Goal: Communication & Community: Answer question/provide support

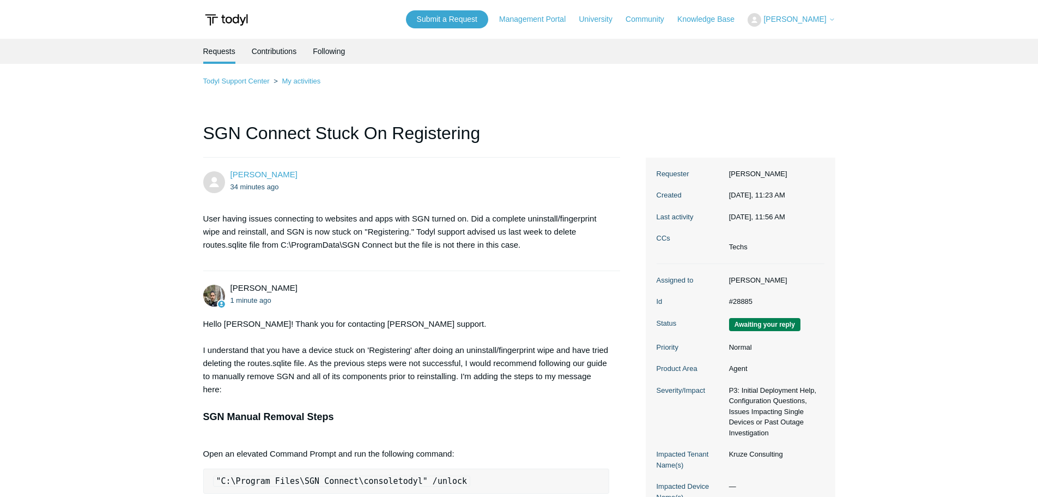
scroll to position [397, 0]
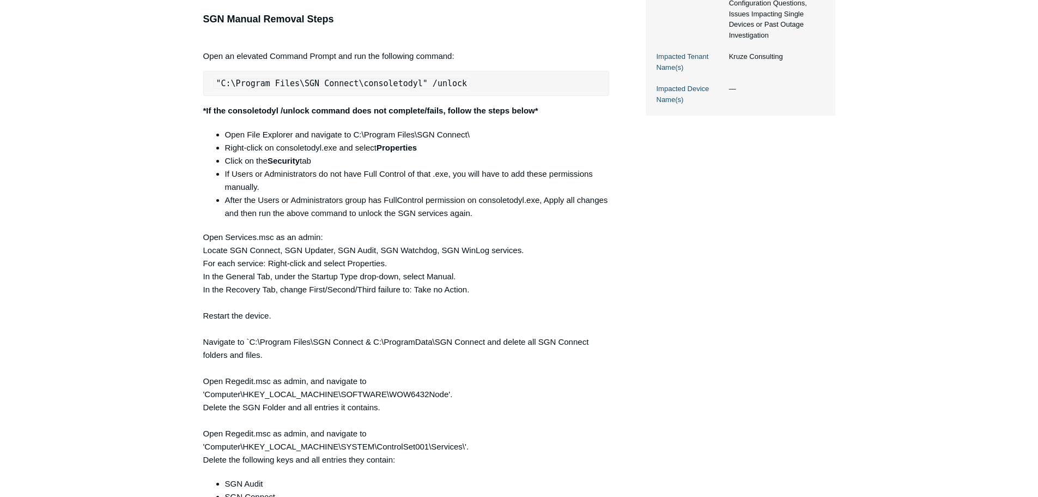
click at [677, 209] on div "Justin Gauvin 34 minutes ago User having issues connecting to websites and apps…" at bounding box center [519, 390] width 632 height 1260
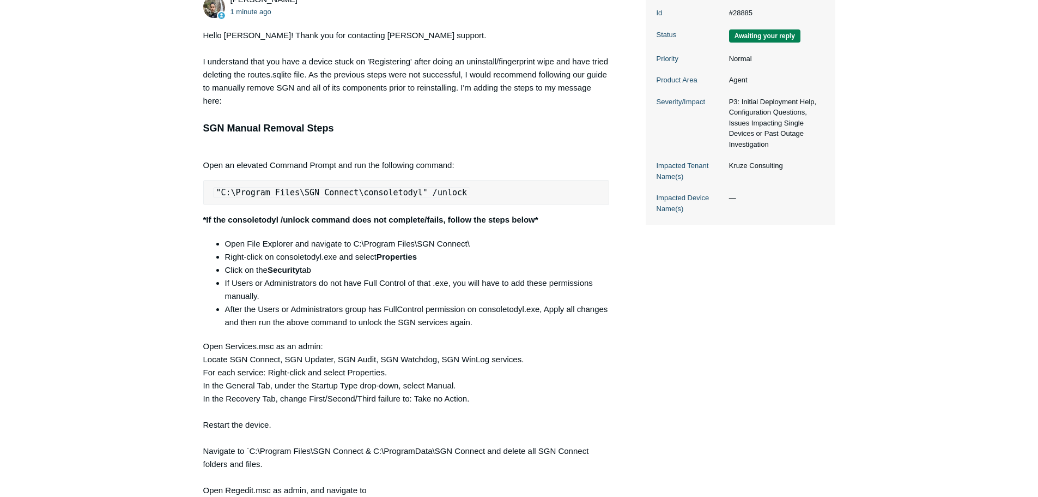
scroll to position [234, 0]
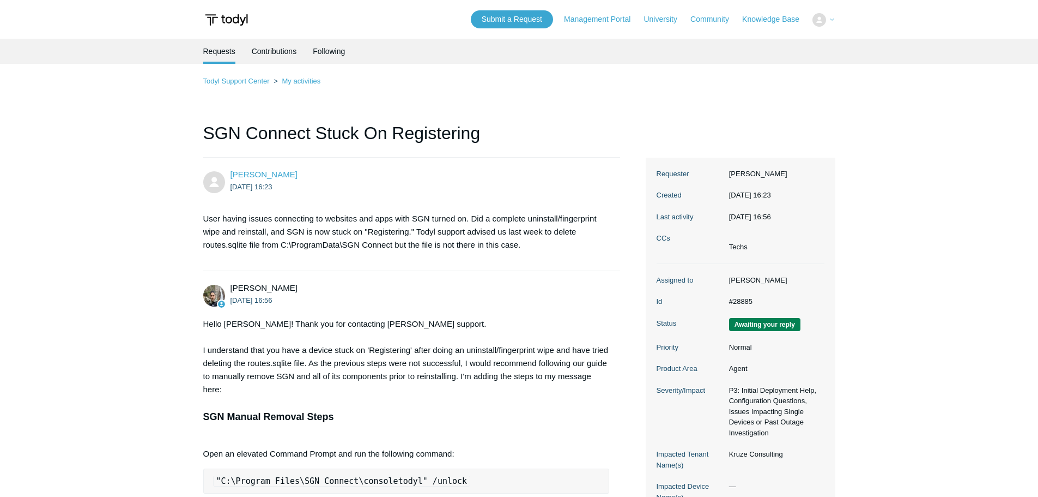
scroll to position [232, 0]
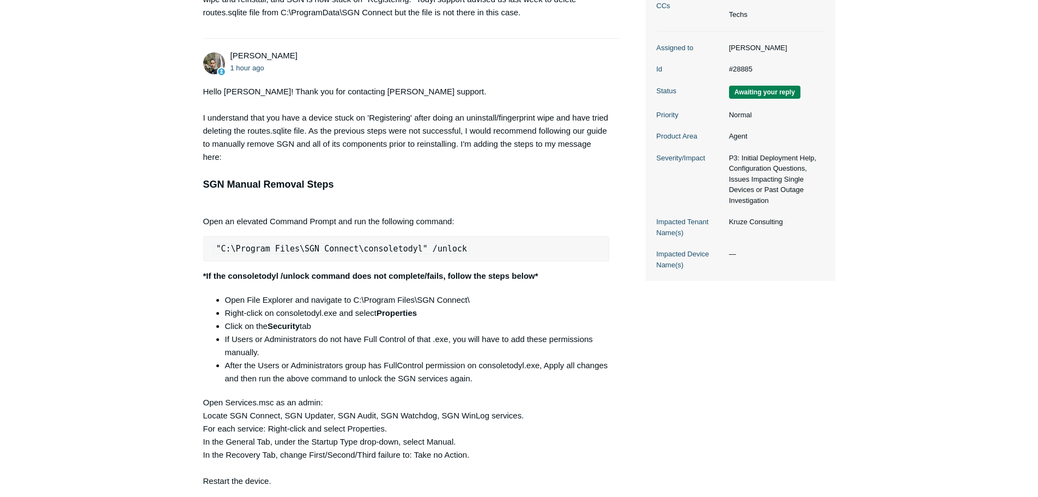
click at [472, 241] on pre ""C:\Program Files\SGN Connect\consoletodyl" /unlock" at bounding box center [406, 248] width 407 height 25
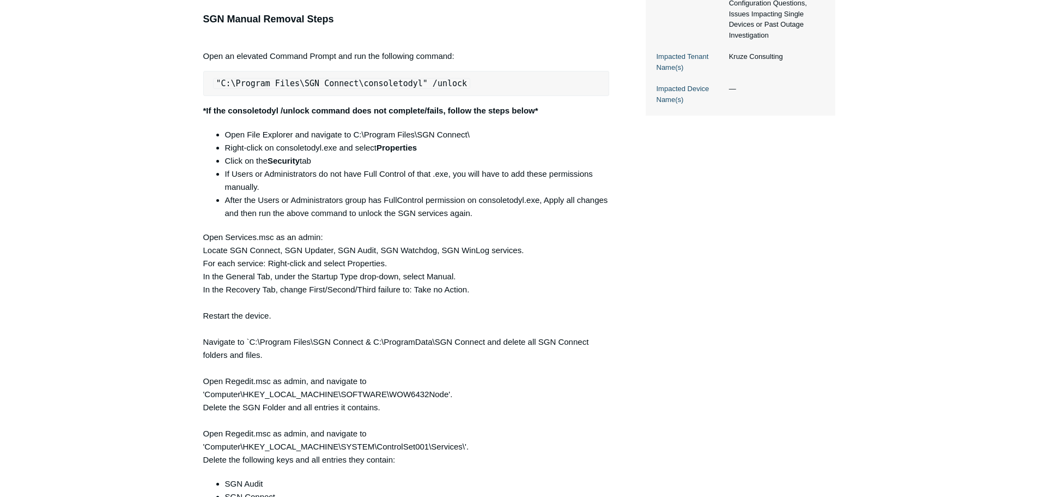
scroll to position [343, 0]
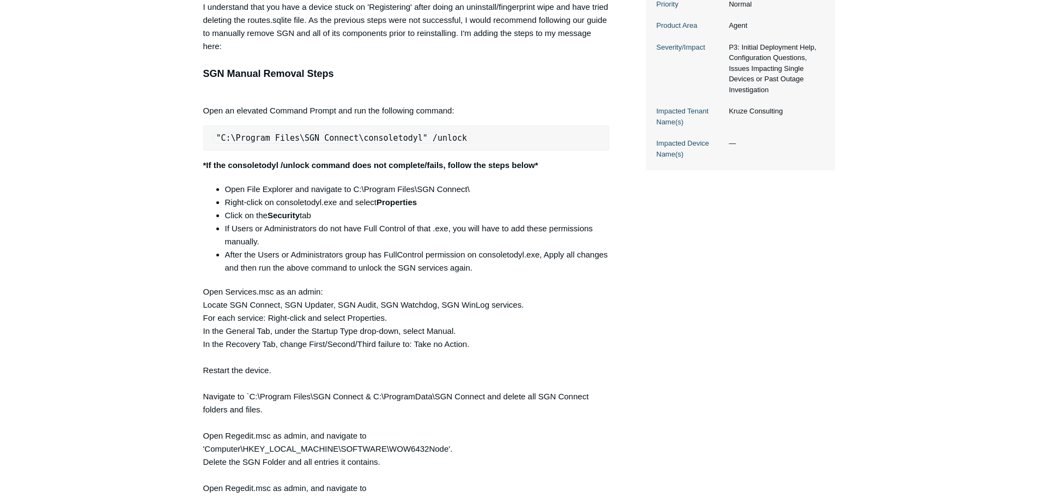
click at [489, 104] on div "Hello Justin! Thank you for contacting Todyl support. I understand that you hav…" at bounding box center [406, 481] width 407 height 1015
click at [473, 90] on div "Hello Justin! Thank you for contacting Todyl support. I understand that you hav…" at bounding box center [406, 481] width 407 height 1015
click at [470, 112] on div "Hello Justin! Thank you for contacting Todyl support. I understand that you hav…" at bounding box center [406, 481] width 407 height 1015
drag, startPoint x: 458, startPoint y: 139, endPoint x: 372, endPoint y: 132, distance: 85.9
click at [372, 132] on pre ""C:\Program Files\SGN Connect\consoletodyl" /unlock" at bounding box center [406, 137] width 407 height 25
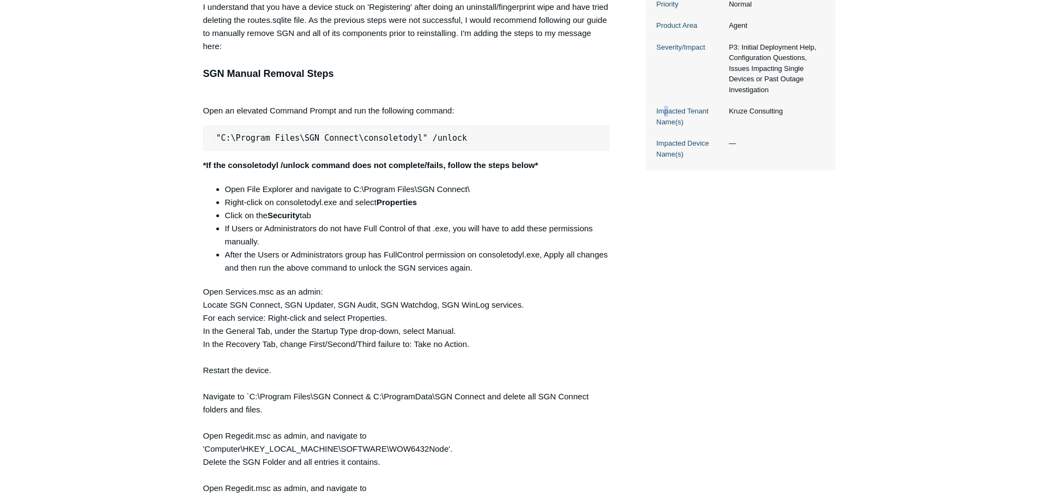
drag, startPoint x: 666, startPoint y: 106, endPoint x: 680, endPoint y: 98, distance: 16.4
click at [665, 106] on dt "Impacted Tenant Name(s)" at bounding box center [690, 116] width 67 height 21
click at [543, 89] on div "Hello Justin! Thank you for contacting Todyl support. I understand that you hav…" at bounding box center [406, 481] width 407 height 1015
click at [430, 154] on div "Hello Justin! Thank you for contacting Todyl support. I understand that you hav…" at bounding box center [406, 481] width 407 height 1015
click at [498, 186] on li "Open File Explorer and navigate to C:\Program Files\SGN Connect\" at bounding box center [417, 189] width 385 height 13
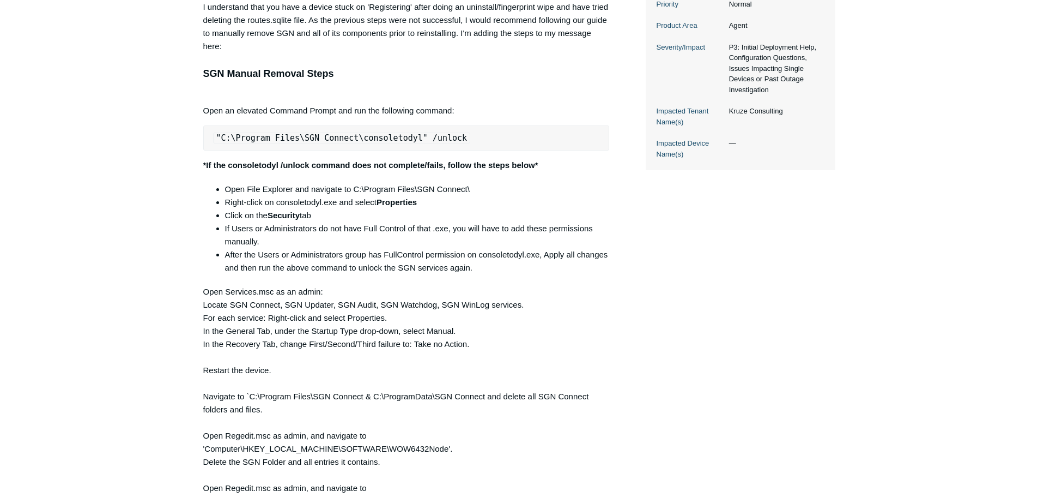
click at [506, 90] on div "Hello Justin! Thank you for contacting Todyl support. I understand that you hav…" at bounding box center [406, 481] width 407 height 1015
drag, startPoint x: 483, startPoint y: 133, endPoint x: 166, endPoint y: 135, distance: 316.7
click at [166, 135] on main "Requests Contributions Following Todyl Support Center My activities SGN Connect…" at bounding box center [519, 385] width 1038 height 1379
click at [168, 135] on main "Requests Contributions Following Todyl Support Center My activities SGN Connect…" at bounding box center [519, 385] width 1038 height 1379
drag, startPoint x: 232, startPoint y: 135, endPoint x: 453, endPoint y: 140, distance: 221.3
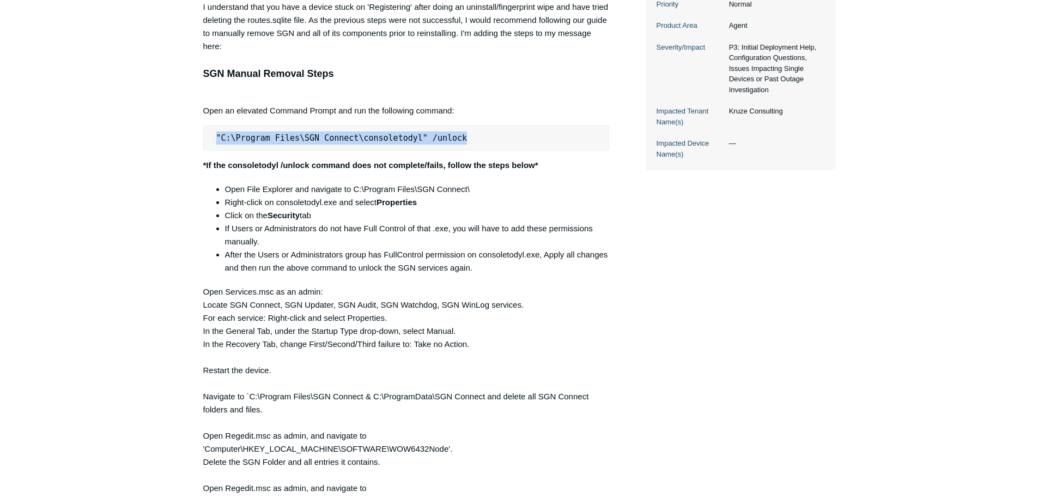
click at [453, 140] on pre ""C:\Program Files\SGN Connect\consoletodyl" /unlock" at bounding box center [406, 137] width 407 height 25
drag, startPoint x: 458, startPoint y: 139, endPoint x: 203, endPoint y: 138, distance: 254.5
click at [204, 138] on pre ""C:\Program Files\SGN Connect\consoletodyl" /unlock" at bounding box center [406, 137] width 407 height 25
click at [203, 138] on pre ""C:\Program Files\SGN Connect\consoletodyl" /unlock" at bounding box center [406, 137] width 407 height 25
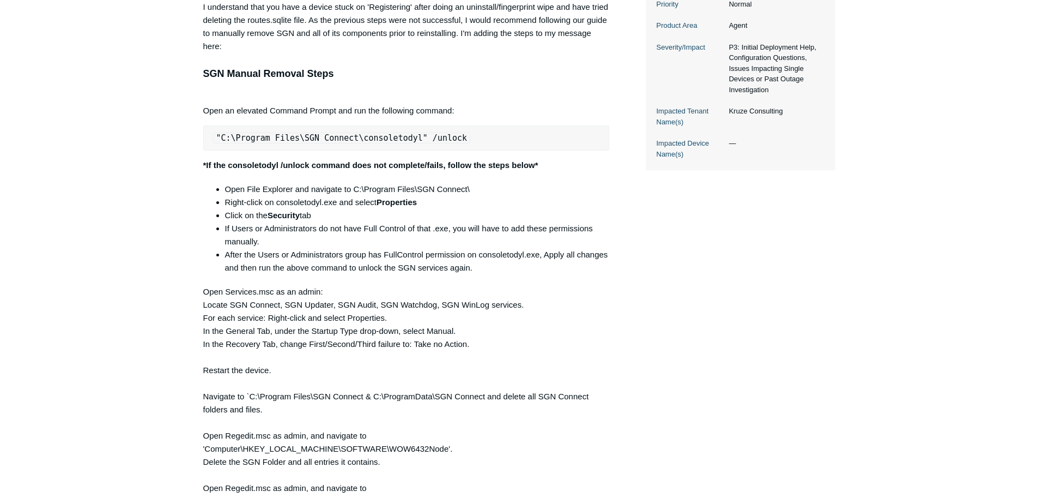
click at [491, 131] on pre ""C:\Program Files\SGN Connect\consoletodyl" /unlock" at bounding box center [406, 137] width 407 height 25
click at [497, 220] on li "Click on the Security tab" at bounding box center [417, 215] width 385 height 13
drag, startPoint x: 640, startPoint y: 260, endPoint x: 630, endPoint y: 255, distance: 12.0
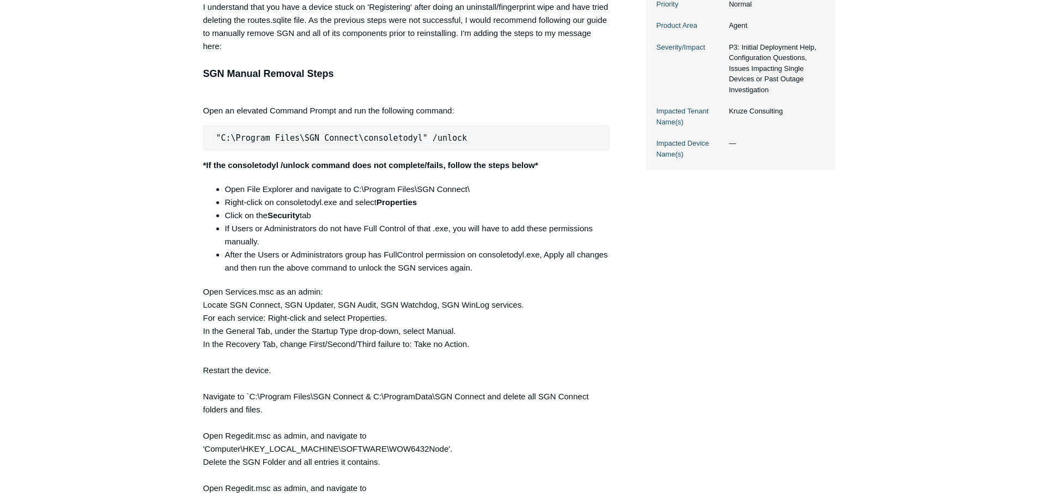
click at [639, 261] on div "Justin Gauvin 2 hours ago User having issues connecting to websites and apps wi…" at bounding box center [519, 445] width 632 height 1260
click at [537, 189] on li "Open File Explorer and navigate to C:\Program Files\SGN Connect\" at bounding box center [417, 189] width 385 height 13
drag, startPoint x: 460, startPoint y: 141, endPoint x: 216, endPoint y: 137, distance: 244.2
click at [216, 137] on pre ""C:\Program Files\SGN Connect\consoletodyl" /unlock" at bounding box center [406, 137] width 407 height 25
click at [216, 137] on code ""C:\Program Files\SGN Connect\consoletodyl" /unlock" at bounding box center [342, 137] width 258 height 11
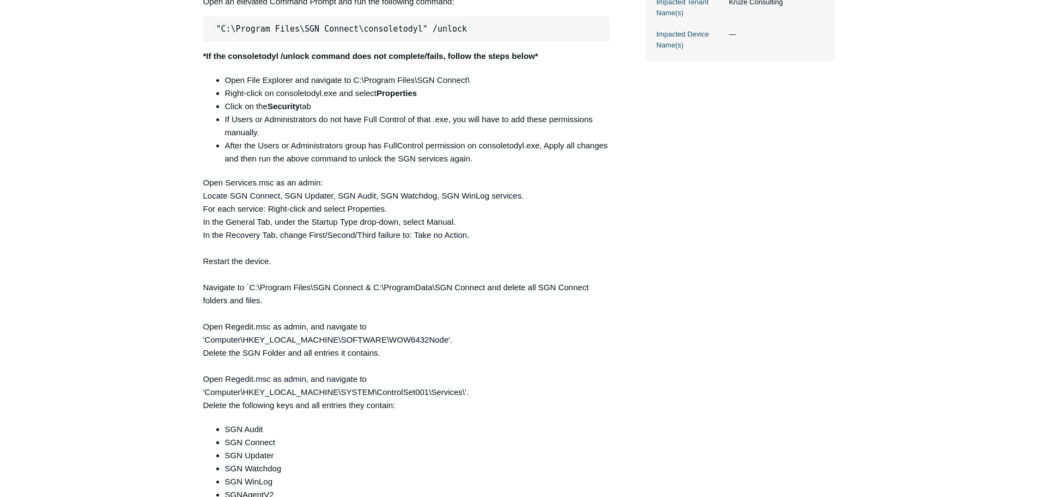
scroll to position [506, 0]
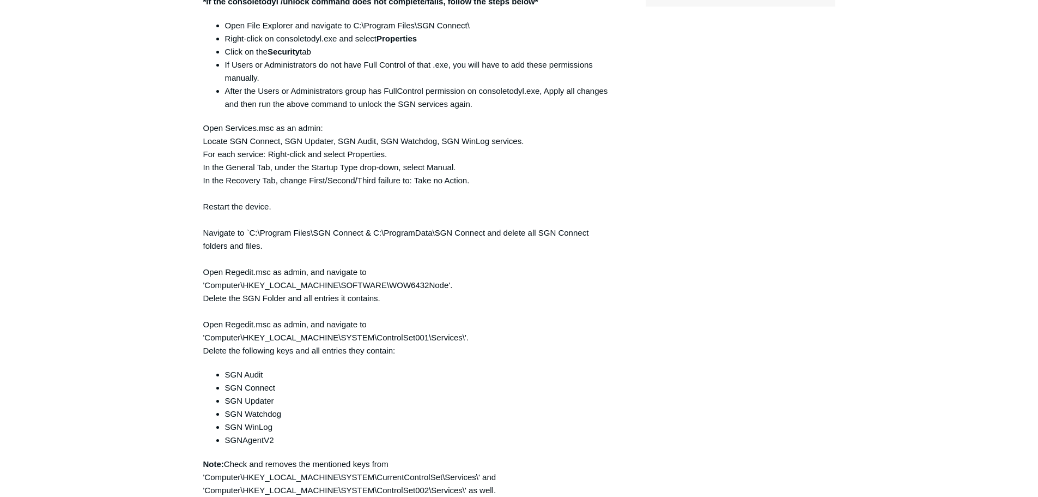
click at [604, 147] on div "Hello Justin! Thank you for contacting Todyl support. I understand that you hav…" at bounding box center [406, 318] width 407 height 1015
drag, startPoint x: 502, startPoint y: 161, endPoint x: 511, endPoint y: 159, distance: 8.9
click at [507, 160] on div "Hello Justin! Thank you for contacting Todyl support. I understand that you hav…" at bounding box center [406, 318] width 407 height 1015
click at [441, 139] on div "Hello Justin! Thank you for contacting Todyl support. I understand that you hav…" at bounding box center [406, 318] width 407 height 1015
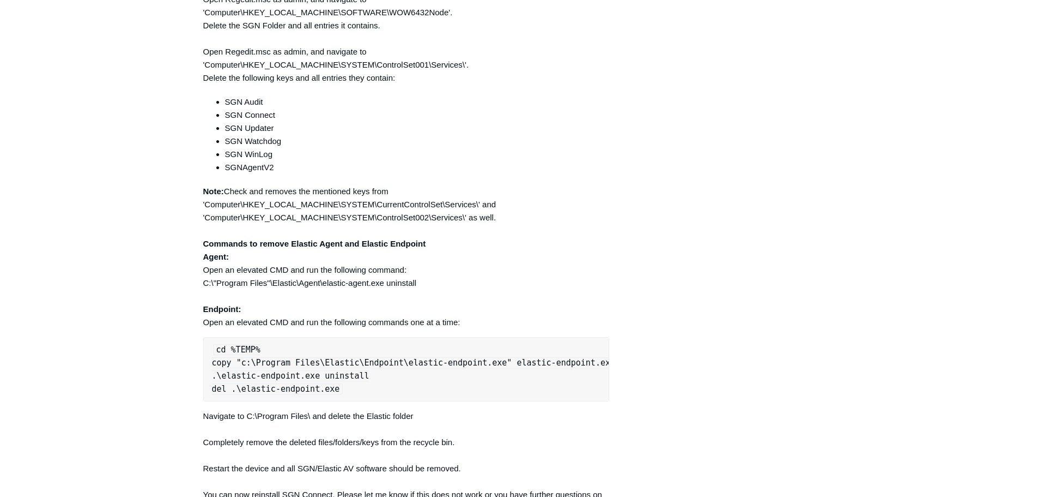
scroll to position [615, 0]
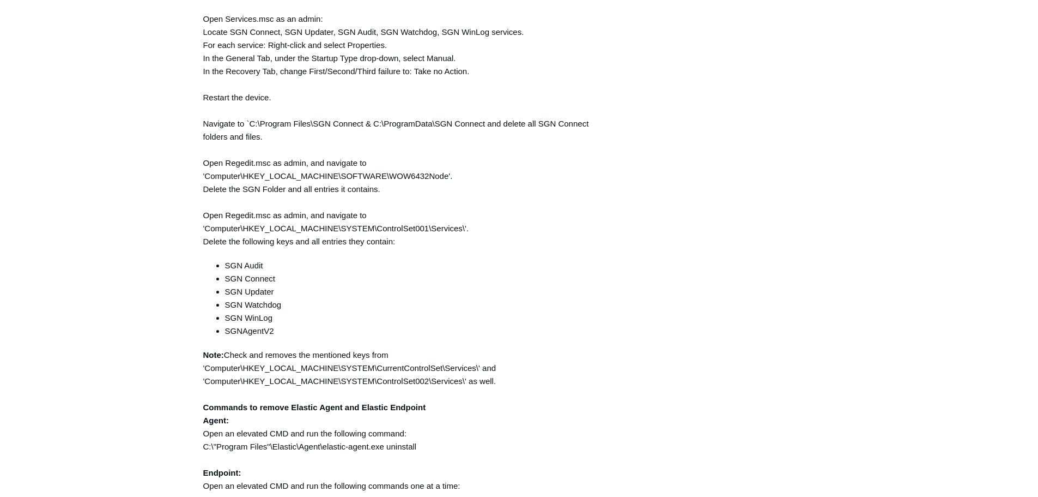
click at [432, 147] on div "Hello Justin! Thank you for contacting Todyl support. I understand that you hav…" at bounding box center [406, 209] width 407 height 1015
click at [379, 156] on div "Hello Justin! Thank you for contacting Todyl support. I understand that you hav…" at bounding box center [406, 209] width 407 height 1015
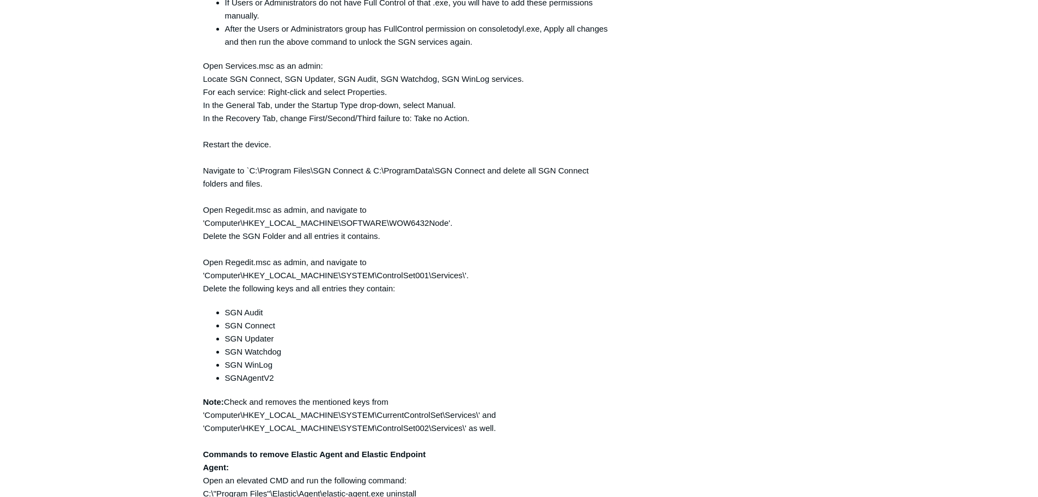
scroll to position [506, 0]
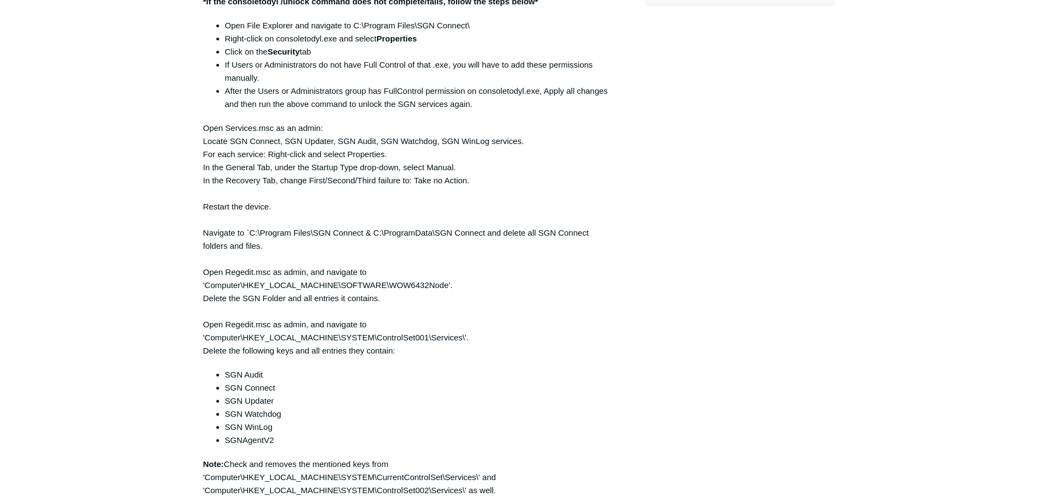
click at [502, 239] on div "Hello Justin! Thank you for contacting Todyl support. I understand that you hav…" at bounding box center [406, 318] width 407 height 1015
click at [625, 213] on div "Justin Gauvin 2 hours ago User having issues connecting to websites and apps wi…" at bounding box center [519, 281] width 632 height 1260
click at [522, 243] on div "Hello Justin! Thank you for contacting Todyl support. I understand that you hav…" at bounding box center [406, 318] width 407 height 1015
click at [475, 295] on div "Hello Justin! Thank you for contacting Todyl support. I understand that you hav…" at bounding box center [406, 318] width 407 height 1015
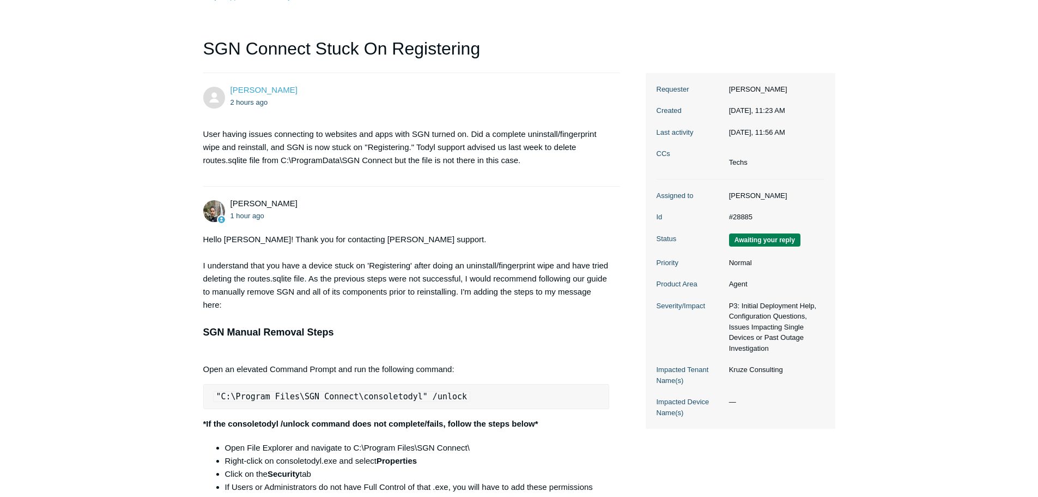
scroll to position [0, 0]
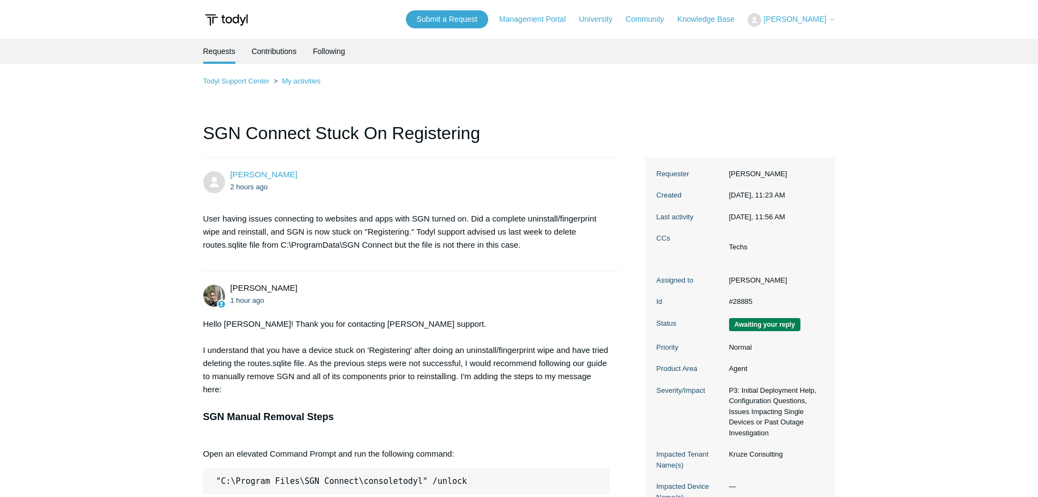
click at [468, 252] on section "User having issues connecting to websites and apps with SGN turned on. Did a co…" at bounding box center [406, 232] width 407 height 56
click at [469, 251] on p "User having issues connecting to websites and apps with SGN turned on. Did a co…" at bounding box center [406, 231] width 407 height 39
click at [476, 224] on p "User having issues connecting to websites and apps with SGN turned on. Did a co…" at bounding box center [406, 231] width 407 height 39
click at [485, 164] on li "Justin Gauvin 2 hours ago User having issues connecting to websites and apps wi…" at bounding box center [411, 214] width 417 height 113
click at [483, 161] on li "Justin Gauvin 2 hours ago User having issues connecting to websites and apps wi…" at bounding box center [411, 214] width 417 height 113
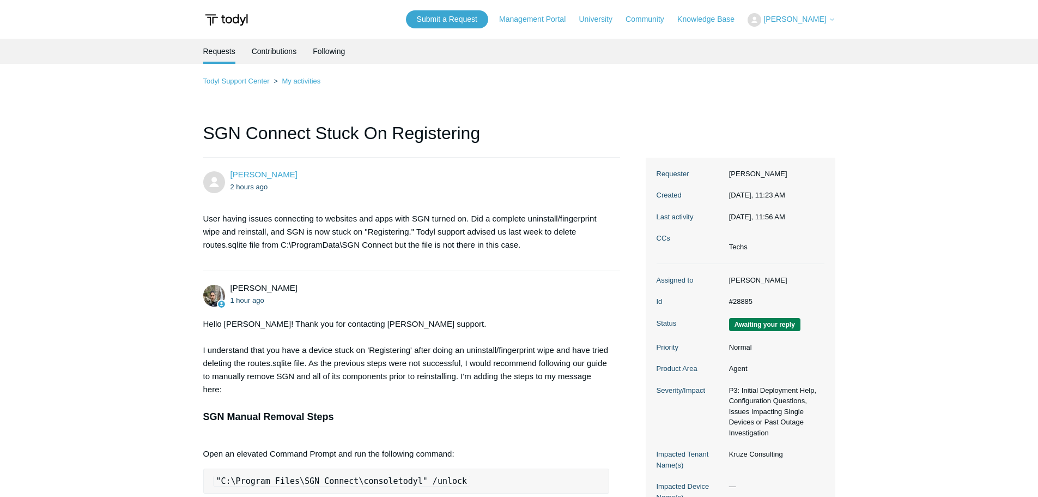
click at [487, 201] on div "Justin Gauvin 2 hours ago User having issues connecting to websites and apps wi…" at bounding box center [411, 213] width 417 height 91
click at [487, 228] on p "User having issues connecting to websites and apps with SGN turned on. Did a co…" at bounding box center [406, 231] width 407 height 39
click at [337, 210] on section "User having issues connecting to websites and apps with SGN turned on. Did a co…" at bounding box center [406, 232] width 407 height 56
click at [340, 177] on div "Justin Gauvin 2 hours ago" at bounding box center [420, 180] width 379 height 25
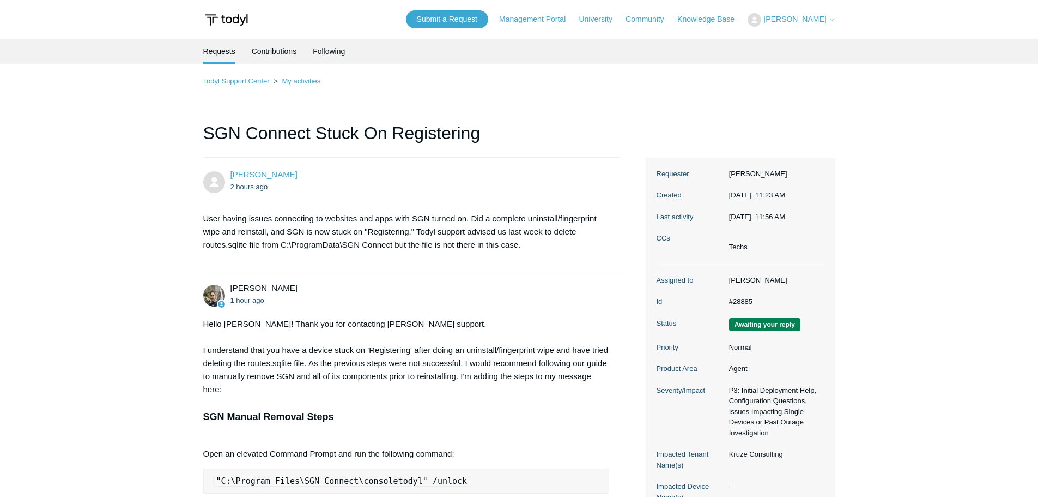
drag, startPoint x: 363, startPoint y: 243, endPoint x: 316, endPoint y: 256, distance: 48.5
click at [362, 243] on p "User having issues connecting to websites and apps with SGN turned on. Did a co…" at bounding box center [406, 231] width 407 height 39
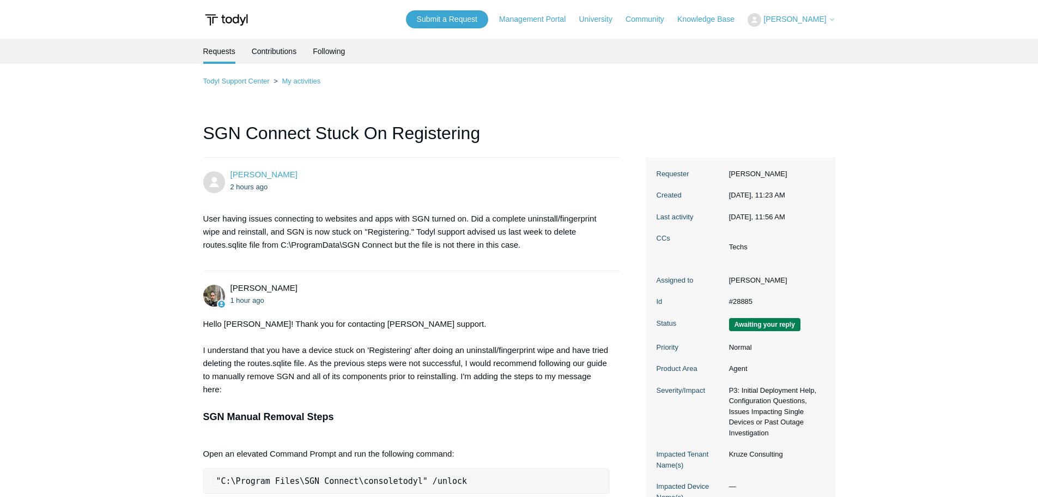
click at [213, 201] on div "Justin Gauvin 2 hours ago User having issues connecting to websites and apps wi…" at bounding box center [411, 213] width 417 height 91
click at [294, 217] on p "User having issues connecting to websites and apps with SGN turned on. Did a co…" at bounding box center [406, 231] width 407 height 39
click at [294, 219] on p "User having issues connecting to websites and apps with SGN turned on. Did a co…" at bounding box center [406, 231] width 407 height 39
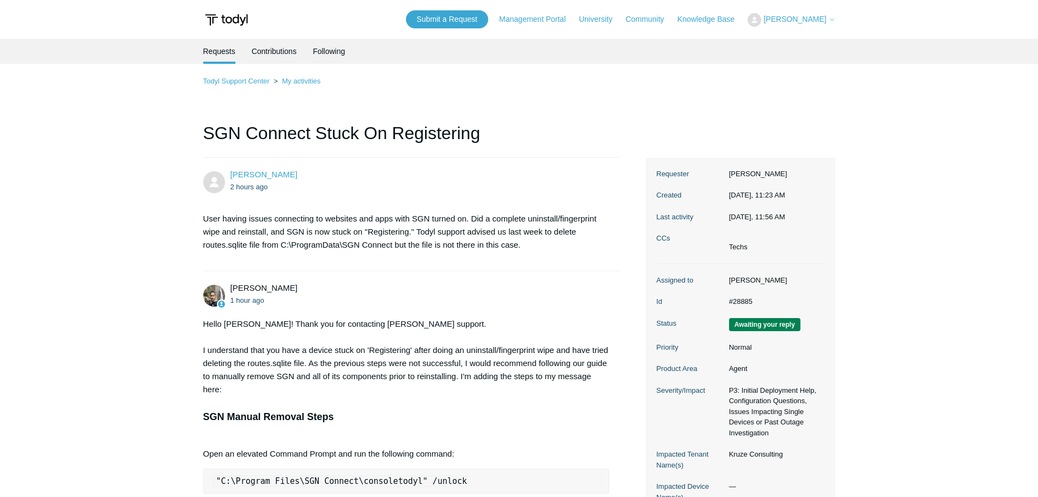
click at [445, 221] on p "User having issues connecting to websites and apps with SGN turned on. Did a co…" at bounding box center [406, 231] width 407 height 39
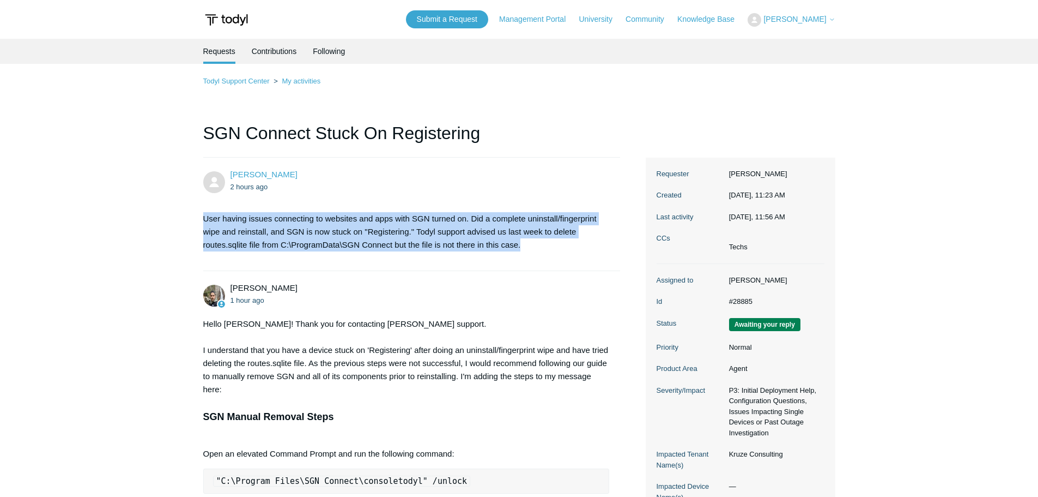
click at [445, 221] on p "User having issues connecting to websites and apps with SGN turned on. Did a co…" at bounding box center [406, 231] width 407 height 39
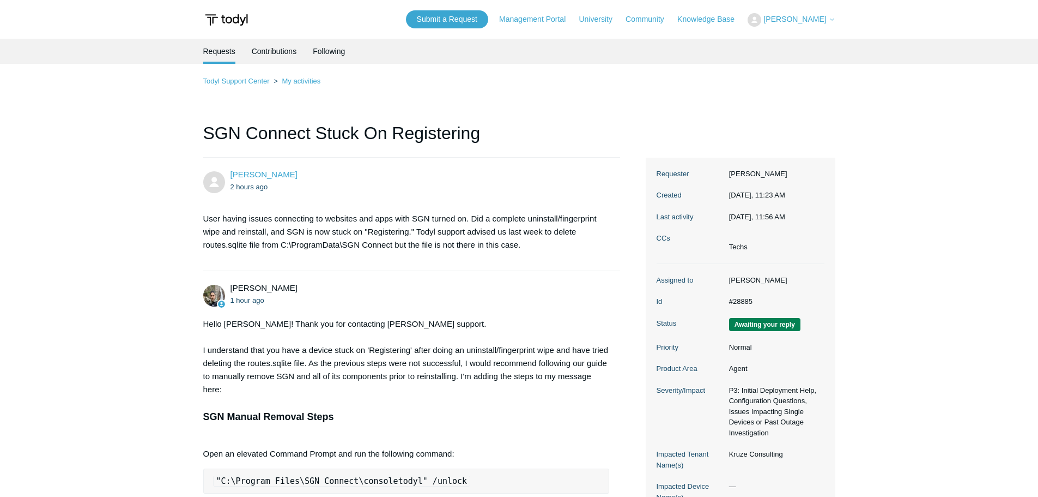
click at [440, 296] on ul "1 hour ago" at bounding box center [420, 300] width 379 height 13
click at [422, 245] on p "User having issues connecting to websites and apps with SGN turned on. Did a co…" at bounding box center [406, 231] width 407 height 39
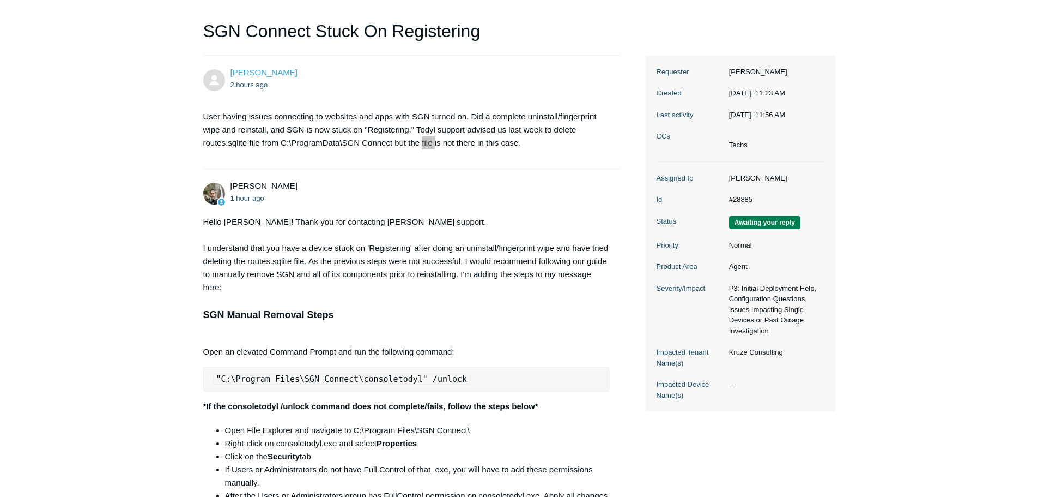
scroll to position [109, 0]
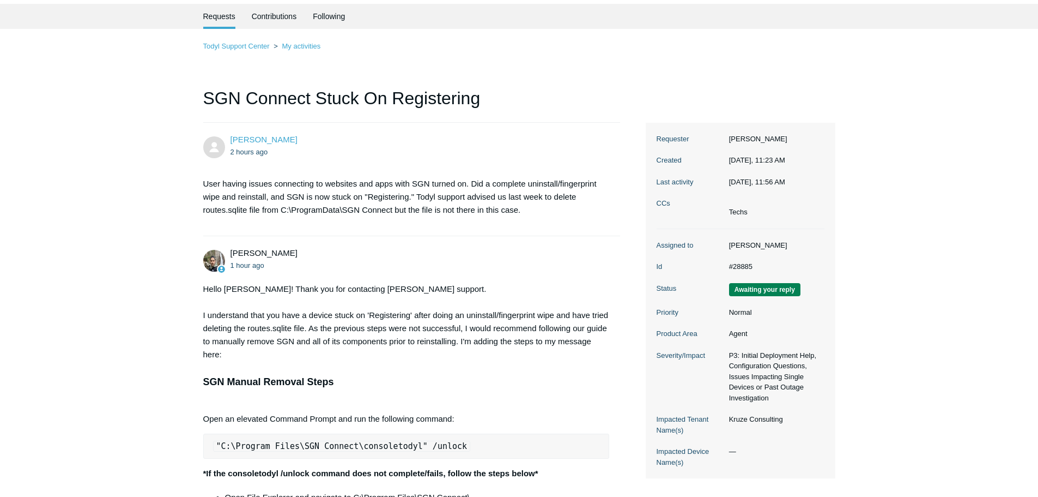
scroll to position [0, 0]
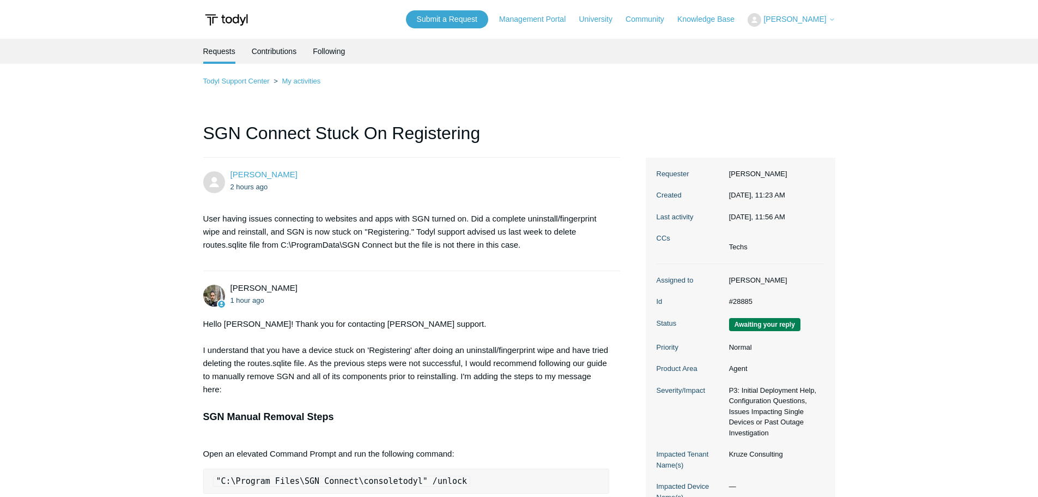
drag, startPoint x: 106, startPoint y: 196, endPoint x: 117, endPoint y: 149, distance: 47.6
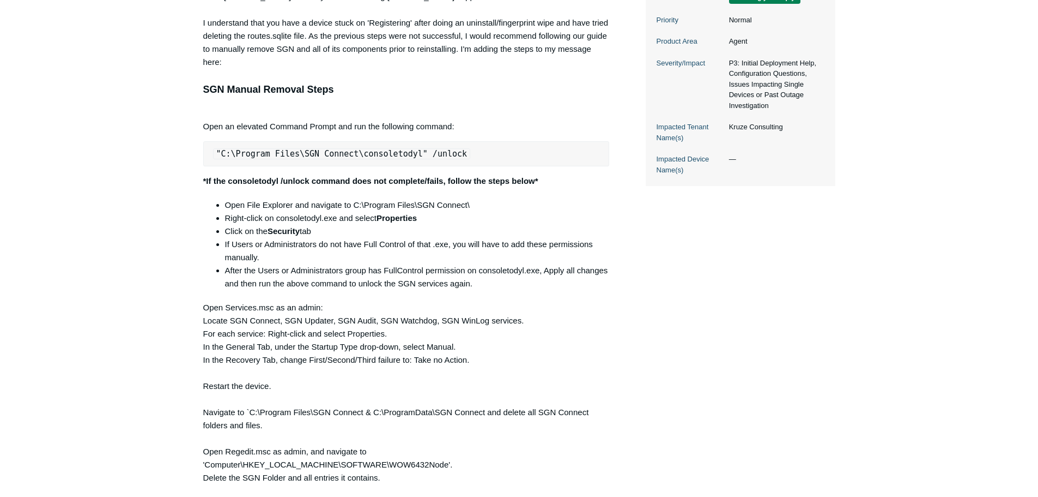
click at [886, 223] on main "Requests Contributions Following Todyl Support Center My activities SGN Connect…" at bounding box center [519, 401] width 1038 height 1379
click at [922, 292] on main "Requests Contributions Following Todyl Support Center My activities SGN Connect…" at bounding box center [519, 401] width 1038 height 1379
drag, startPoint x: 901, startPoint y: 167, endPoint x: 898, endPoint y: 153, distance: 14.0
click at [901, 166] on main "Requests Contributions Following Todyl Support Center My activities SGN Connect…" at bounding box center [519, 401] width 1038 height 1379
drag, startPoint x: 383, startPoint y: 156, endPoint x: 215, endPoint y: 152, distance: 168.5
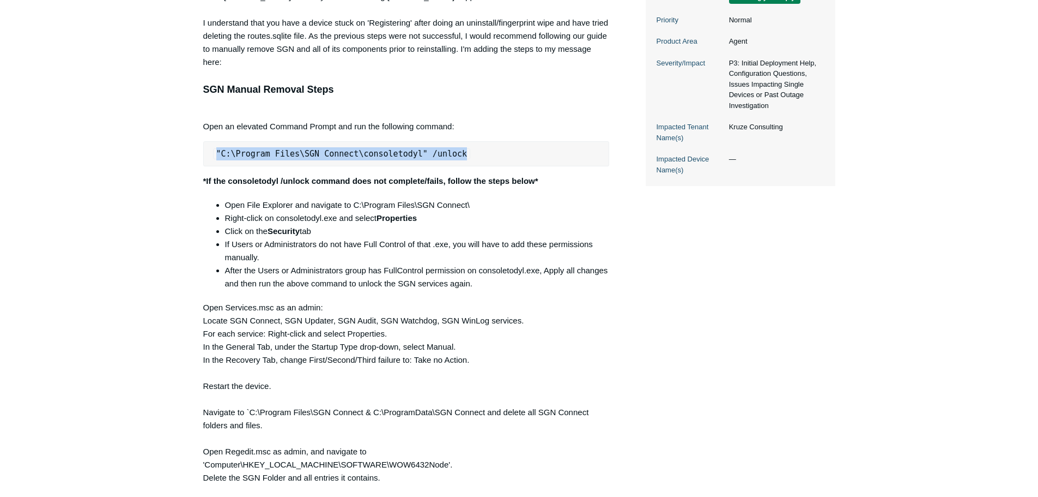
click at [215, 152] on pre ""C:\Program Files\SGN Connect\consoletodyl" /unlock" at bounding box center [406, 153] width 407 height 25
copy code ""C:\Program Files\SGN Connect\consoletodyl" /unlock"
click at [506, 148] on pre ""C:\Program Files\SGN Connect\consoletodyl" /unlock" at bounding box center [406, 153] width 407 height 25
drag, startPoint x: 435, startPoint y: 156, endPoint x: 207, endPoint y: 152, distance: 228.4
click at [207, 152] on pre ""C:\Program Files\SGN Connect\consoletodyl" /unlock" at bounding box center [406, 153] width 407 height 25
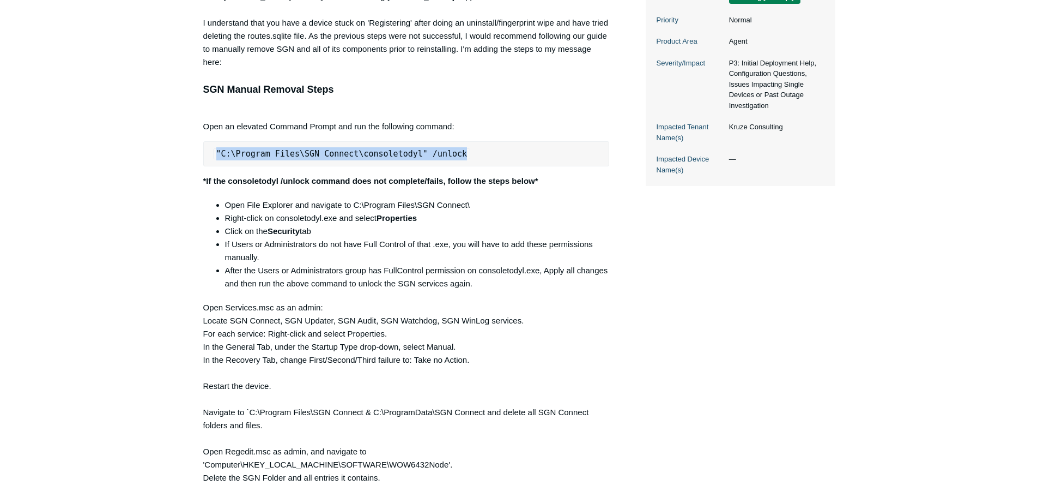
copy code ""C:\Program Files\SGN Connect\consoletodyl" /unlock"
click at [357, 245] on li "If Users or Administrators do not have Full Control of that .exe, you will have…" at bounding box center [417, 251] width 385 height 26
click at [418, 251] on li "If Users or Administrators do not have Full Control of that .exe, you will have…" at bounding box center [417, 251] width 385 height 26
drag, startPoint x: 446, startPoint y: 154, endPoint x: 214, endPoint y: 153, distance: 232.2
click at [214, 153] on pre ""C:\Program Files\SGN Connect\consoletodyl" /unlock" at bounding box center [406, 153] width 407 height 25
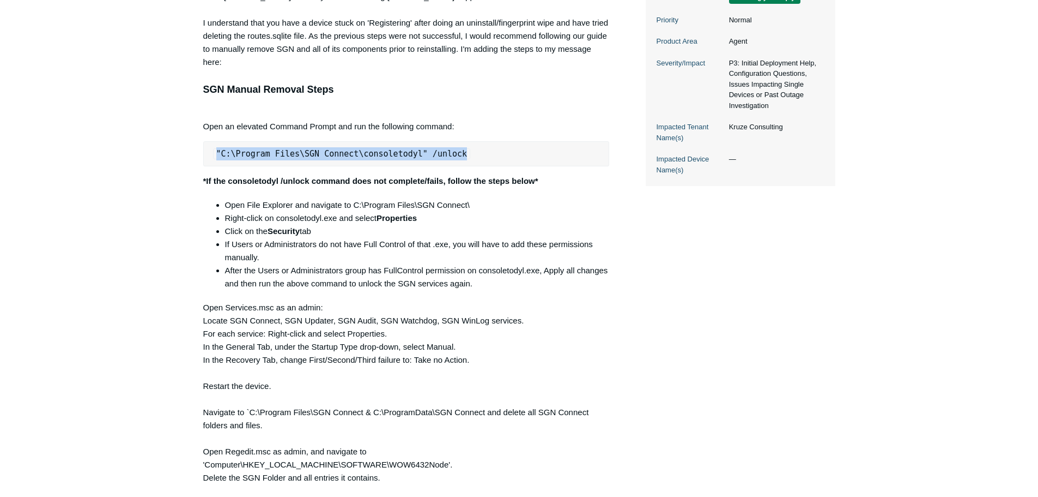
copy code ""C:\Program Files\SGN Connect\consoletodyl" /unlock"
click at [652, 254] on div "Justin Gauvin 2 hours ago User having issues connecting to websites and apps wi…" at bounding box center [519, 460] width 632 height 1260
click at [675, 263] on div "Justin Gauvin 2 hours ago User having issues connecting to websites and apps wi…" at bounding box center [519, 460] width 632 height 1260
click at [677, 292] on div "Justin Gauvin 2 hours ago User having issues connecting to websites and apps wi…" at bounding box center [519, 460] width 632 height 1260
click at [319, 304] on div "Hello Justin! Thank you for contacting Todyl support. I understand that you hav…" at bounding box center [406, 497] width 407 height 1015
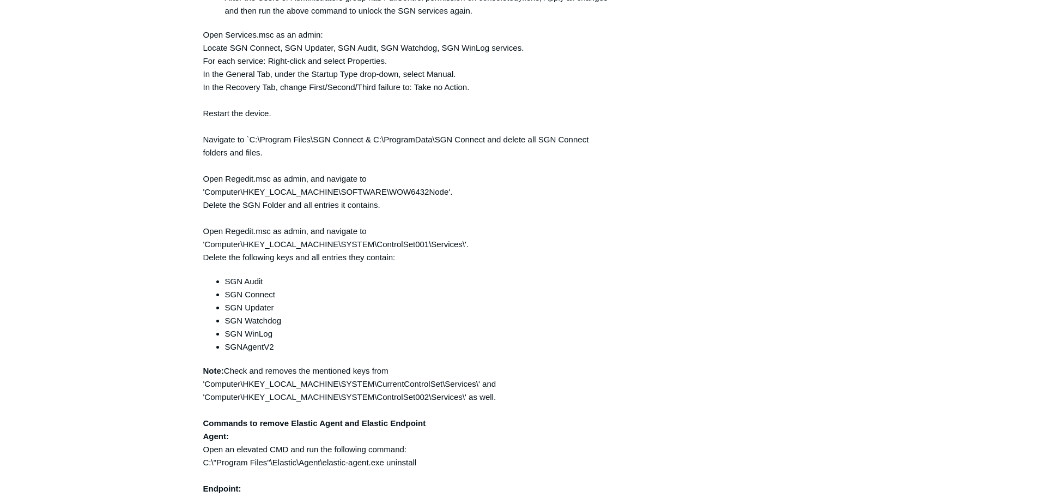
scroll to position [545, 0]
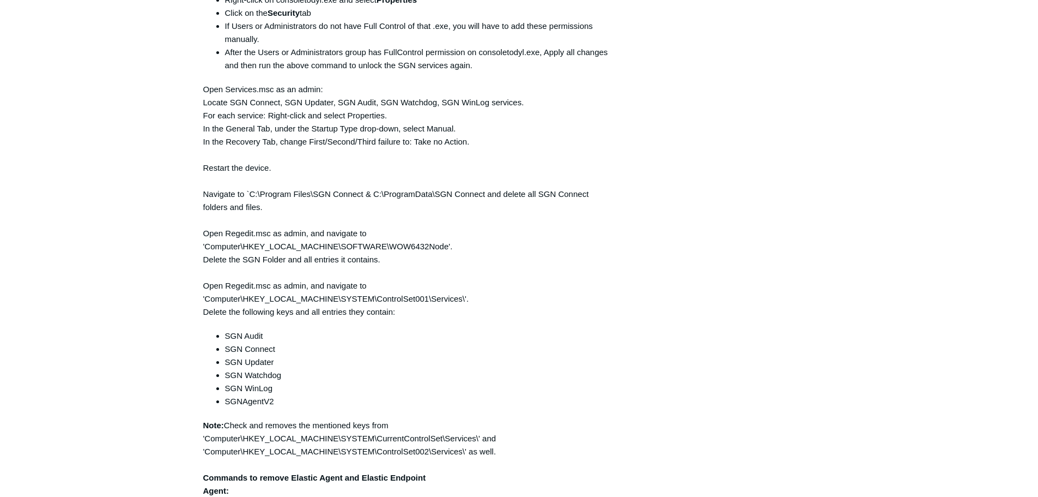
click at [888, 277] on main "Requests Contributions Following Todyl Support Center My activities SGN Connect…" at bounding box center [519, 183] width 1038 height 1379
click at [754, 243] on div "Justin Gauvin 2 hours ago User having issues connecting to websites and apps wi…" at bounding box center [519, 242] width 632 height 1260
click at [883, 162] on main "Requests Contributions Following Todyl Support Center My activities SGN Connect…" at bounding box center [519, 183] width 1038 height 1379
drag, startPoint x: 609, startPoint y: 271, endPoint x: 150, endPoint y: 72, distance: 500.2
click at [608, 272] on div "Hello Justin! Thank you for contacting Todyl support. I understand that you hav…" at bounding box center [406, 279] width 407 height 1015
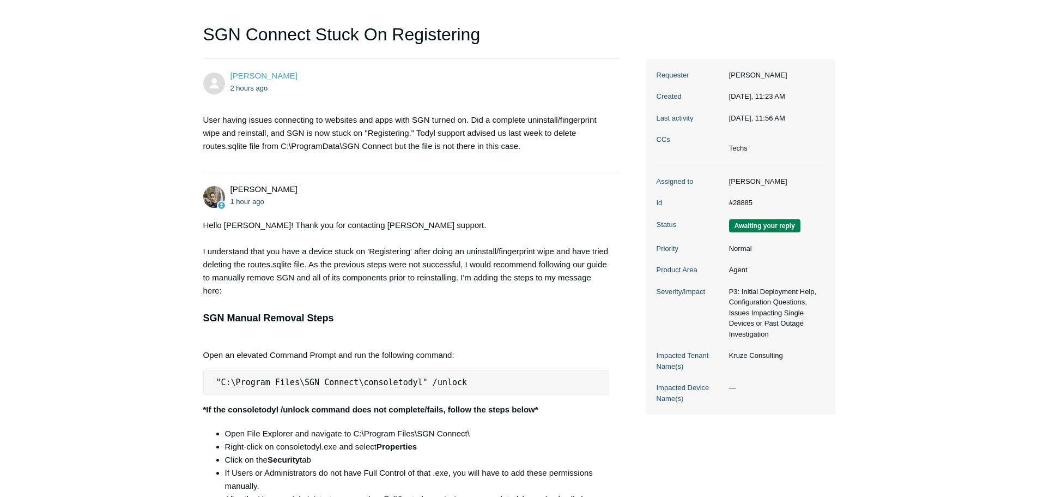
scroll to position [0, 0]
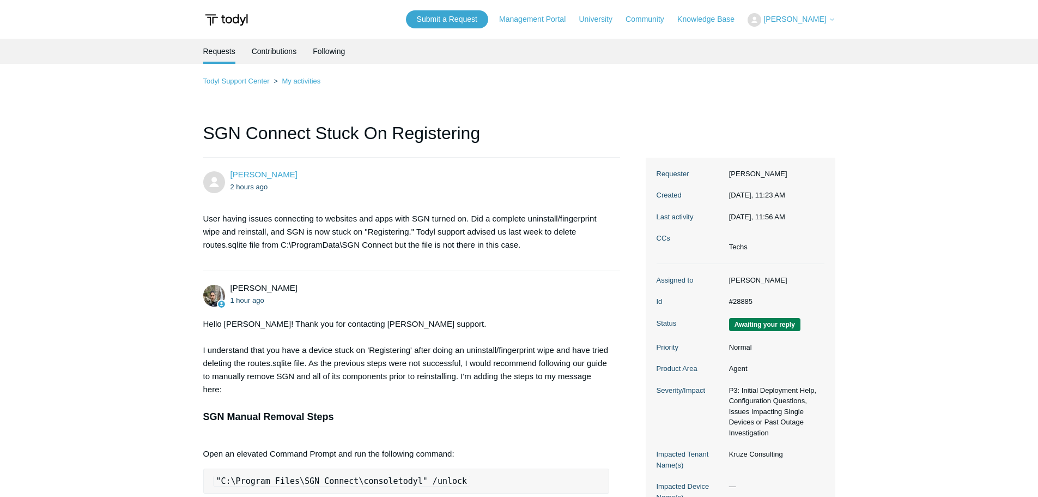
click at [614, 132] on h1 "SGN Connect Stuck On Registering" at bounding box center [411, 139] width 417 height 38
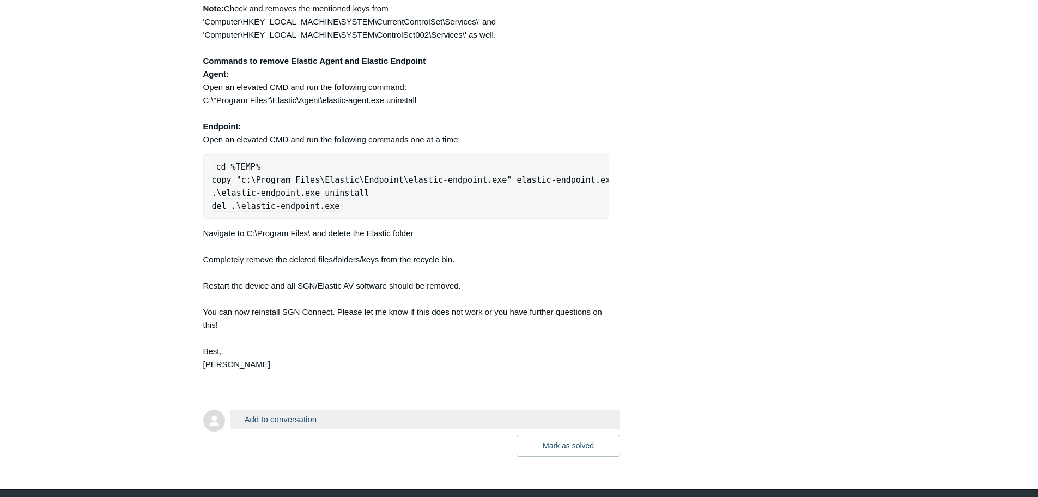
scroll to position [997, 0]
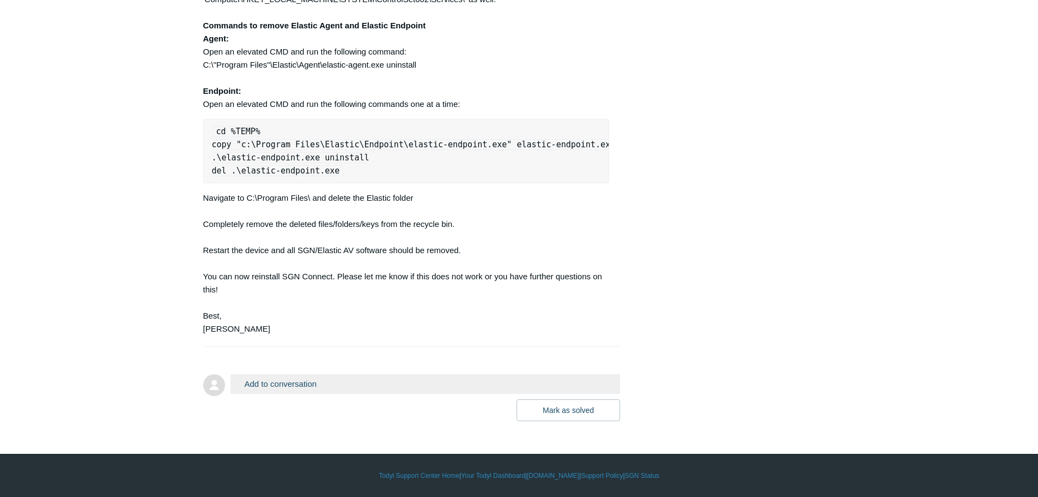
click at [335, 382] on button "Add to conversation" at bounding box center [426, 383] width 390 height 19
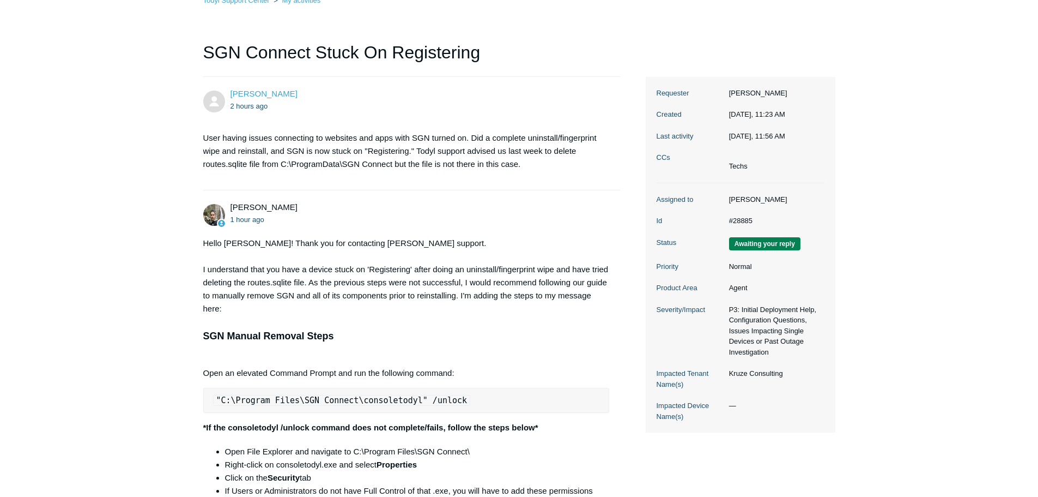
scroll to position [910, 0]
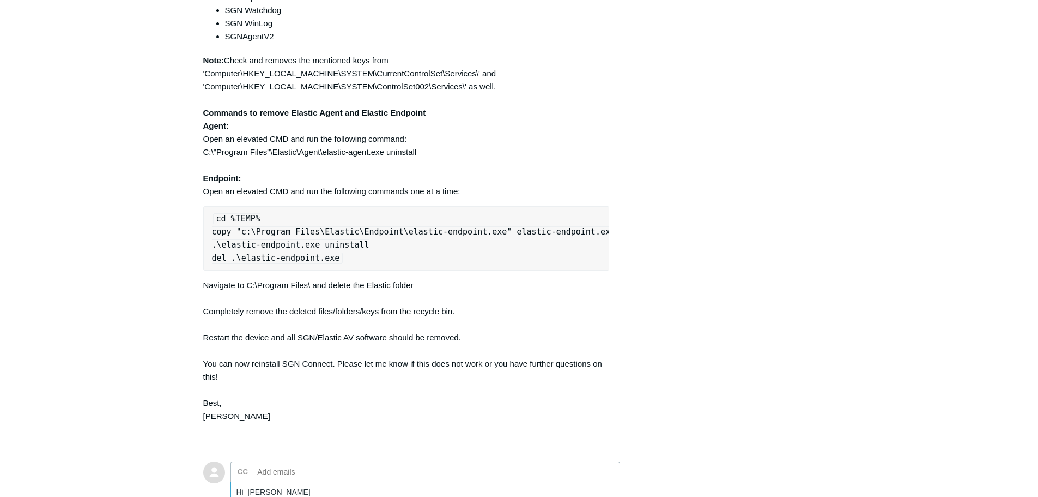
drag, startPoint x: 247, startPoint y: 489, endPoint x: 244, endPoint y: 476, distance: 13.0
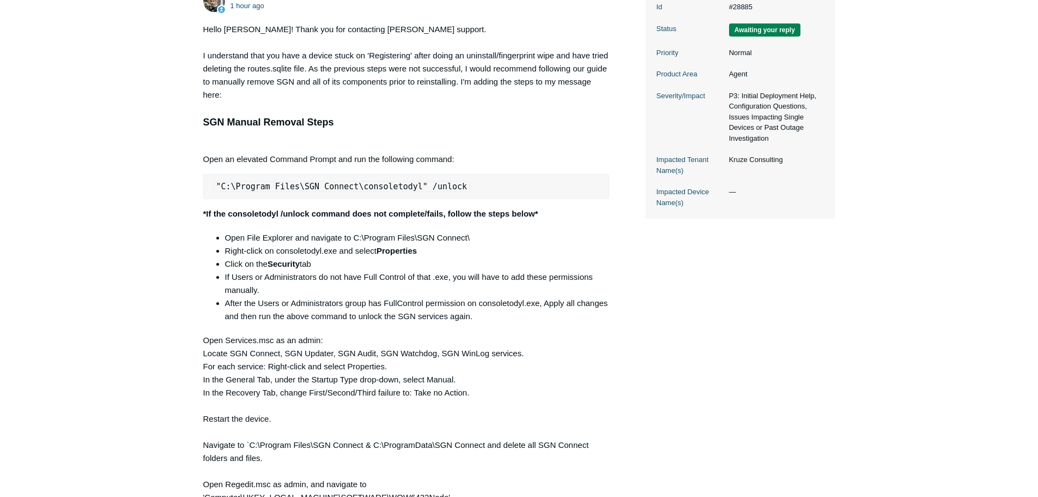
scroll to position [282, 0]
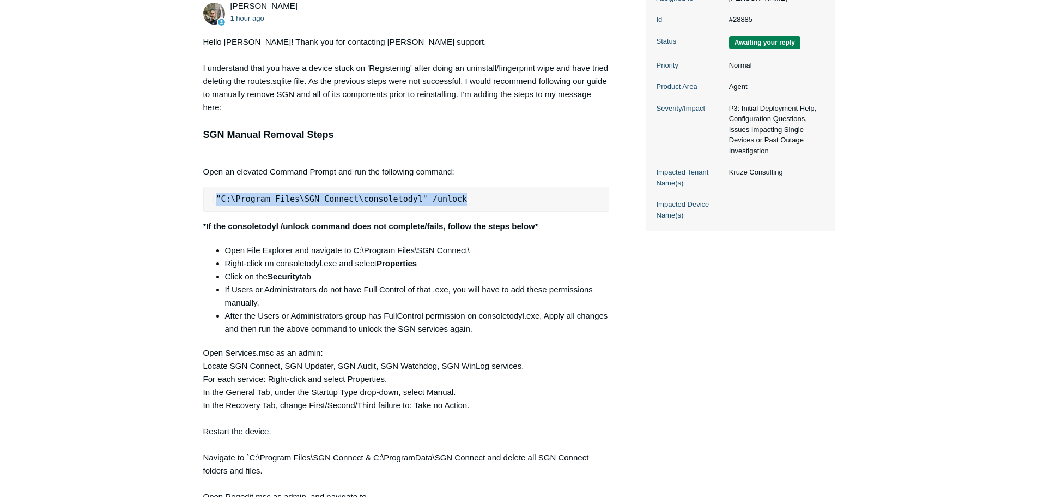
drag, startPoint x: 439, startPoint y: 196, endPoint x: 203, endPoint y: 205, distance: 236.2
click at [203, 205] on pre ""C:\Program Files\SGN Connect\consoletodyl" /unlock" at bounding box center [406, 198] width 407 height 25
copy code ""C:\Program Files\SGN Connect\consoletodyl" /unlock"
click at [419, 196] on code ""C:\Program Files\SGN Connect\consoletodyl" /unlock" at bounding box center [342, 198] width 258 height 11
drag, startPoint x: 450, startPoint y: 194, endPoint x: 352, endPoint y: 204, distance: 99.2
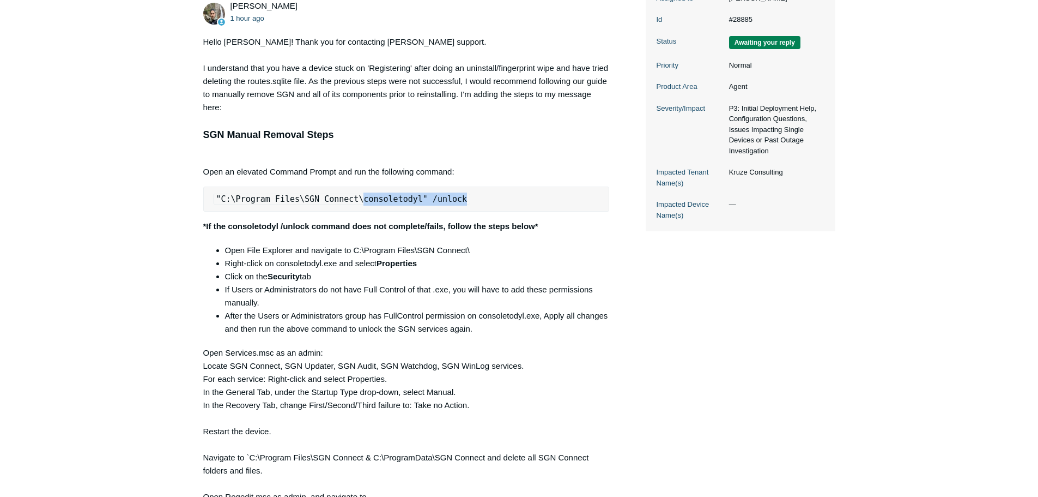
click at [352, 204] on pre ""C:\Program Files\SGN Connect\consoletodyl" /unlock" at bounding box center [406, 198] width 407 height 25
copy code "consoletodyl" /unlock"
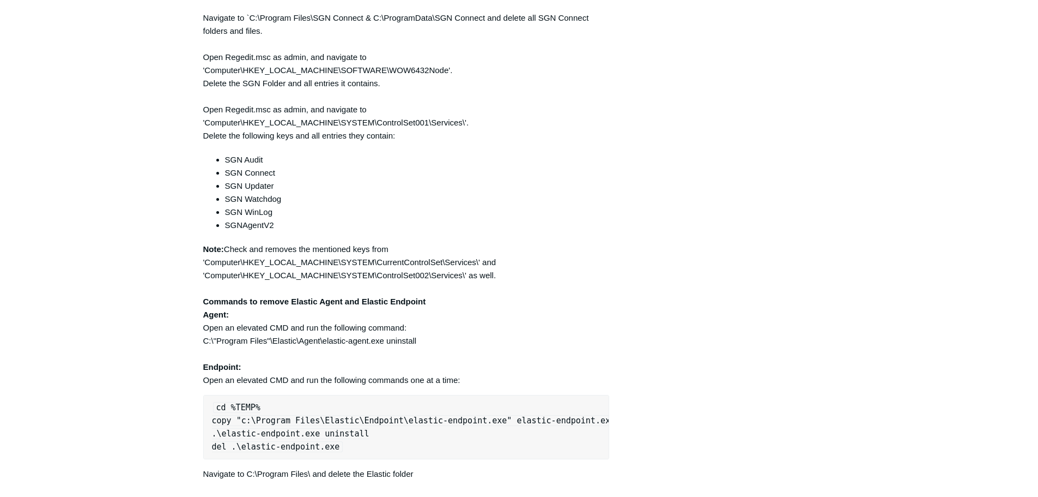
scroll to position [1116, 0]
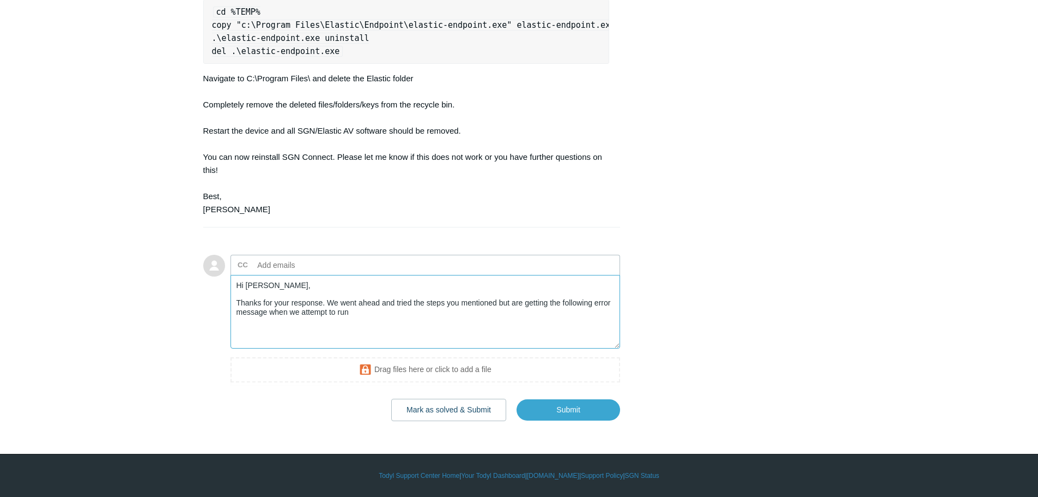
click at [371, 311] on textarea "Hi Michael, Thanks for your response. We went ahead and tried the steps you men…" at bounding box center [426, 312] width 390 height 74
paste textarea "consoletodyl" /unlock"
click at [480, 312] on textarea "Hi Michael, Thanks for your response. We went ahead and tried the steps you men…" at bounding box center [426, 312] width 390 height 74
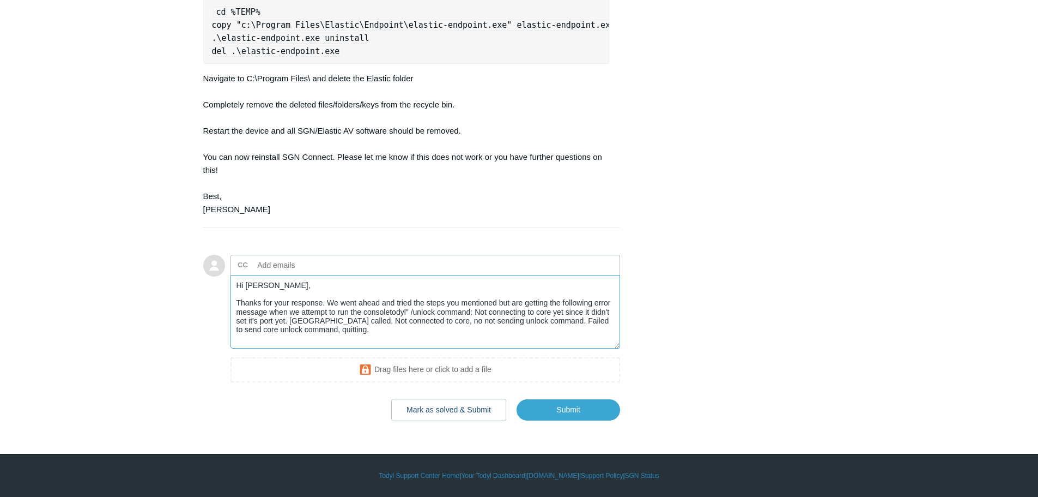
click at [363, 329] on textarea "Hi Michael, Thanks for your response. We went ahead and tried the steps you men…" at bounding box center [426, 312] width 390 height 74
click at [362, 335] on textarea "Hi Michael, Thanks for your response. We went ahead and tried the steps you men…" at bounding box center [426, 312] width 390 height 74
click at [476, 312] on textarea "Hi Michael, Thanks for your response. We went ahead and tried the steps you men…" at bounding box center [426, 312] width 390 height 74
click at [391, 328] on textarea "Hi Michael, Thanks for your response. We went ahead and tried the steps you men…" at bounding box center [426, 312] width 390 height 74
click at [475, 312] on textarea "Hi Michael, Thanks for your response. We went ahead and tried the steps you men…" at bounding box center [426, 312] width 390 height 74
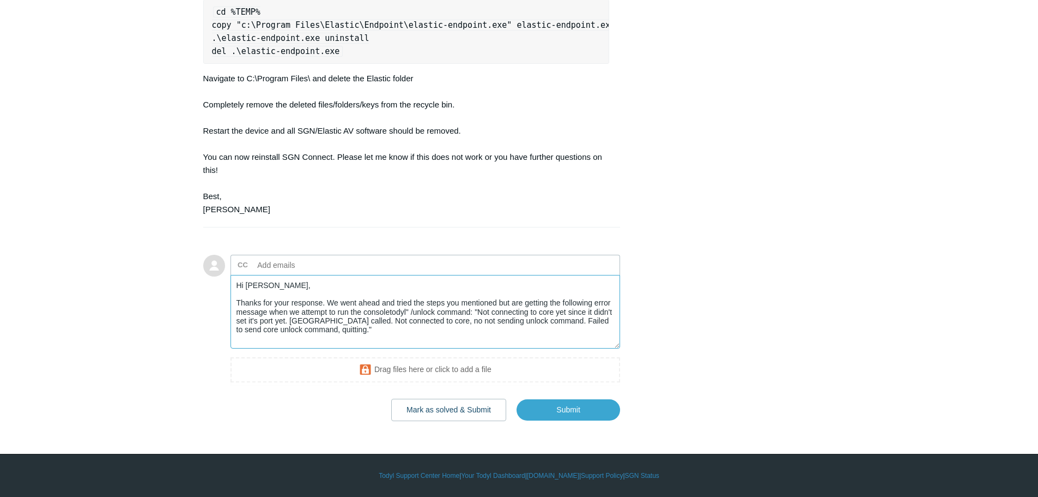
click at [378, 329] on textarea "Hi Michael, Thanks for your response. We went ahead and tried the steps you men…" at bounding box center [426, 312] width 390 height 74
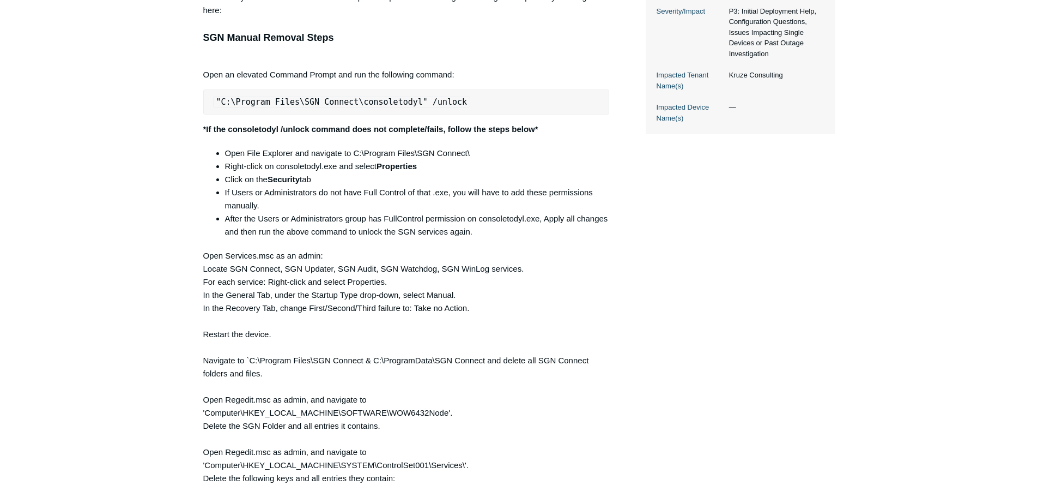
scroll to position [353, 0]
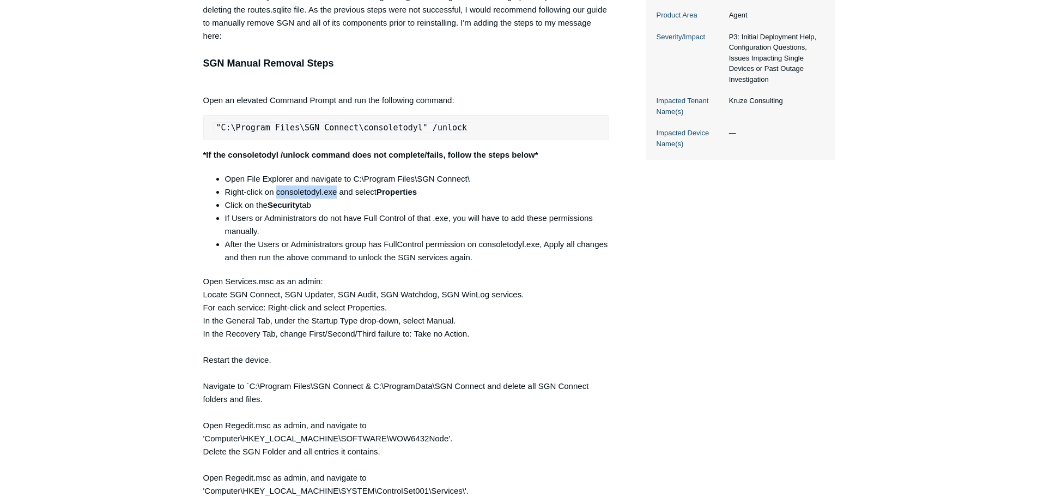
drag, startPoint x: 276, startPoint y: 191, endPoint x: 336, endPoint y: 187, distance: 60.1
click at [336, 187] on li "Right-click on consoletodyl.exe and select Properties" at bounding box center [417, 191] width 385 height 13
copy li "consoletodyl.exe"
click at [312, 191] on li "Right-click on consoletodyl.exe and select Properties" at bounding box center [417, 191] width 385 height 13
drag, startPoint x: 336, startPoint y: 188, endPoint x: 279, endPoint y: 189, distance: 57.2
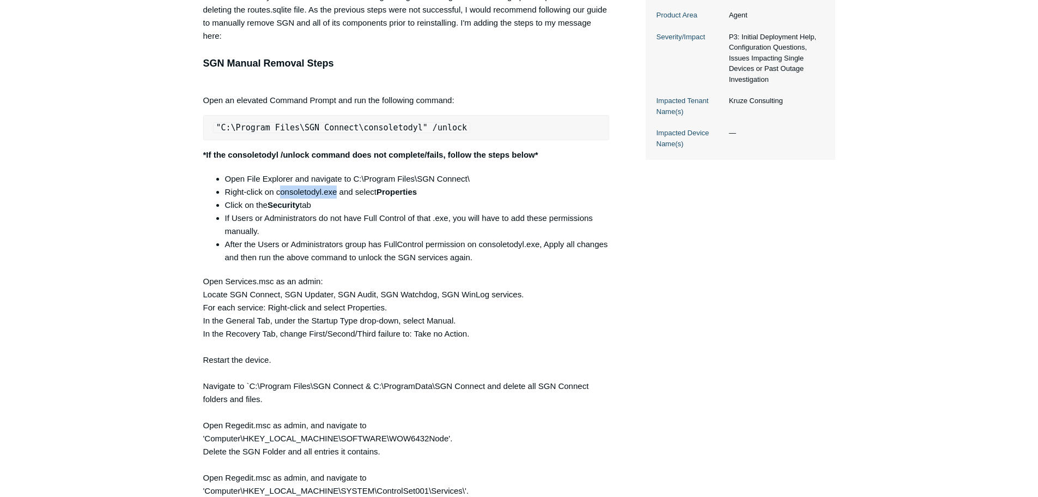
click at [279, 189] on li "Right-click on consoletodyl.exe and select Properties" at bounding box center [417, 191] width 385 height 13
copy li "consoletodyl.exe"
drag, startPoint x: 277, startPoint y: 189, endPoint x: 336, endPoint y: 192, distance: 59.5
click at [336, 192] on li "Right-click on consoletodyl.exe and select Properties" at bounding box center [417, 191] width 385 height 13
click at [432, 332] on div "Hello Justin! Thank you for contacting Todyl support. I understand that you hav…" at bounding box center [406, 471] width 407 height 1015
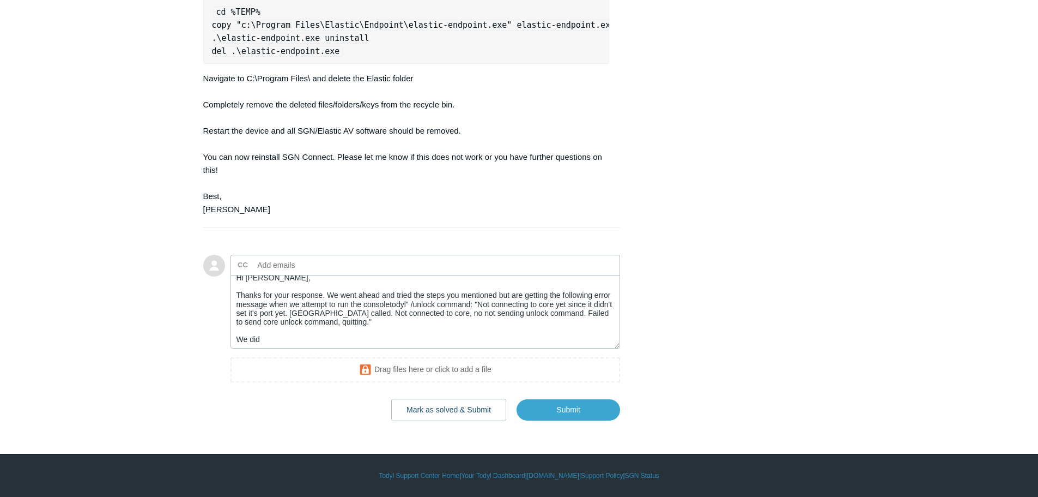
scroll to position [9, 0]
click at [382, 321] on textarea "Hi Michael, Thanks for your response. We went ahead and tried the steps you men…" at bounding box center [426, 312] width 390 height 74
click at [350, 338] on textarea "Hi Michael, Thanks for your response. We went ahead and tried the steps you men…" at bounding box center [426, 312] width 390 height 74
paste textarea "consoletodyl.exe"
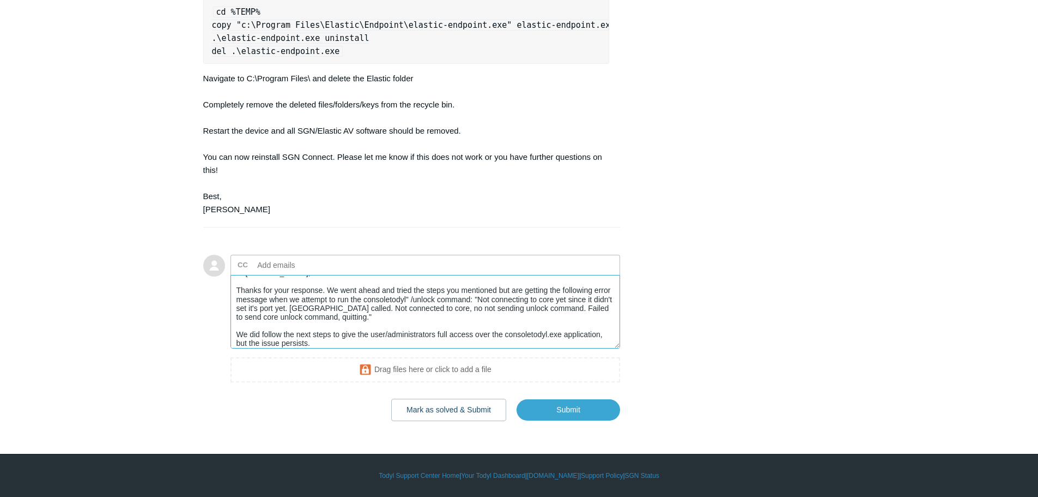
click at [367, 337] on textarea "Hi Michael, Thanks for your response. We went ahead and tried the steps you men…" at bounding box center [426, 312] width 390 height 74
click at [367, 344] on textarea "Hi Michael, Thanks for your response. We went ahead and tried the steps you men…" at bounding box center [426, 312] width 390 height 74
click at [441, 340] on textarea "Hi Michael, Thanks for your response. We went ahead and tried the steps you men…" at bounding box center [426, 312] width 390 height 74
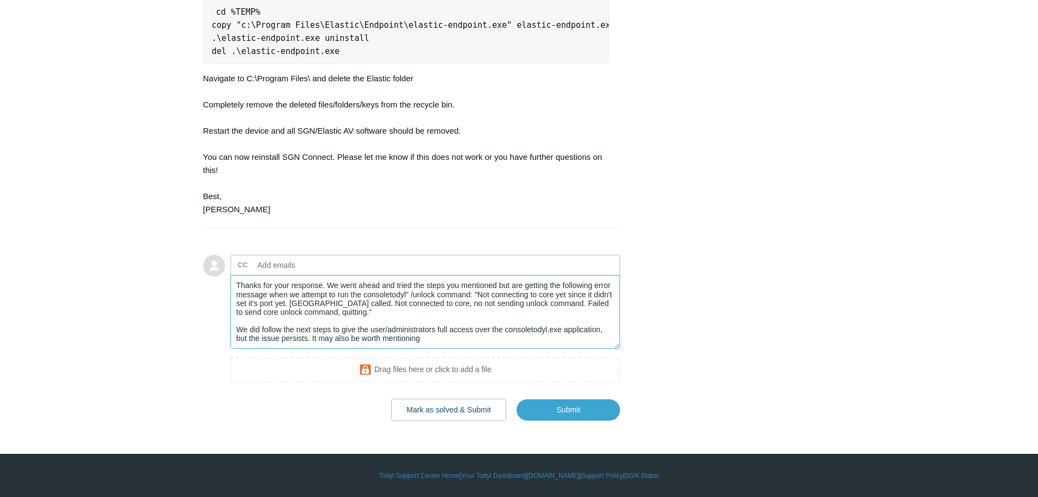
drag, startPoint x: 438, startPoint y: 343, endPoint x: 314, endPoint y: 344, distance: 123.7
click at [314, 344] on textarea "Hi Michael, Thanks for your response. We went ahead and tried the steps you men…" at bounding box center [426, 312] width 390 height 74
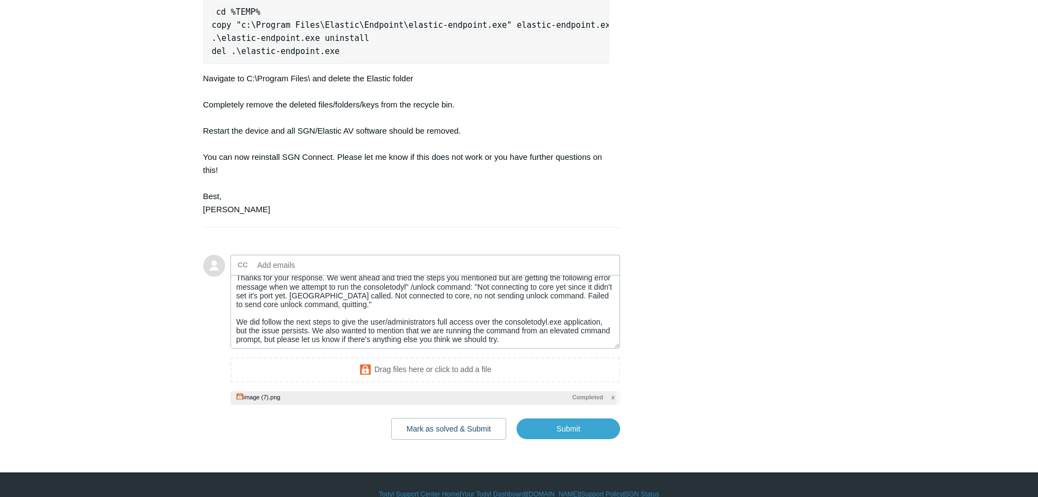
scroll to position [26, 0]
click at [535, 338] on textarea "Hi Michael, Thanks for your response. We went ahead and tried the steps you men…" at bounding box center [426, 312] width 390 height 74
click at [241, 339] on textarea "Hi Michael, Thanks for your response. We went ahead and tried the steps you men…" at bounding box center [426, 312] width 390 height 74
click at [298, 339] on textarea "Hi Michael, Thanks for your response. We went ahead and tried the steps you men…" at bounding box center [426, 312] width 390 height 74
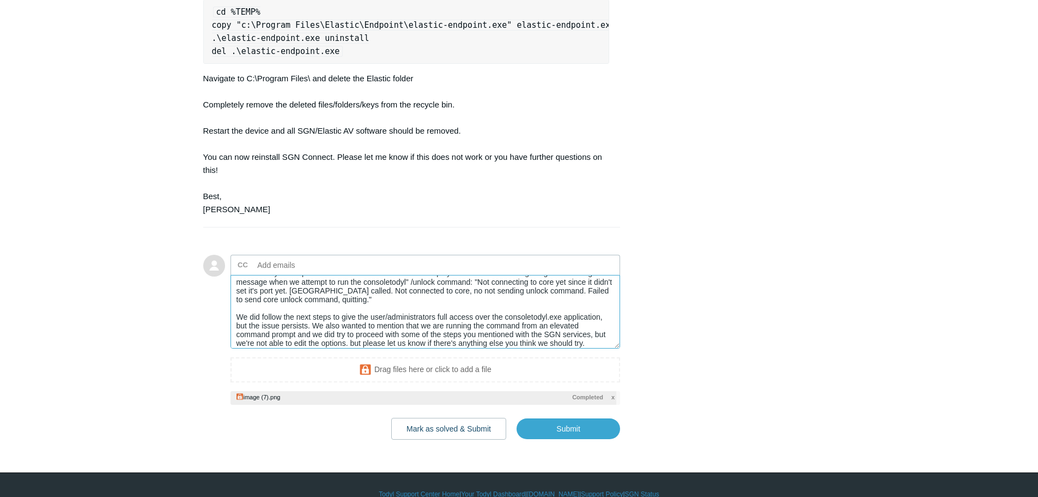
scroll to position [35, 0]
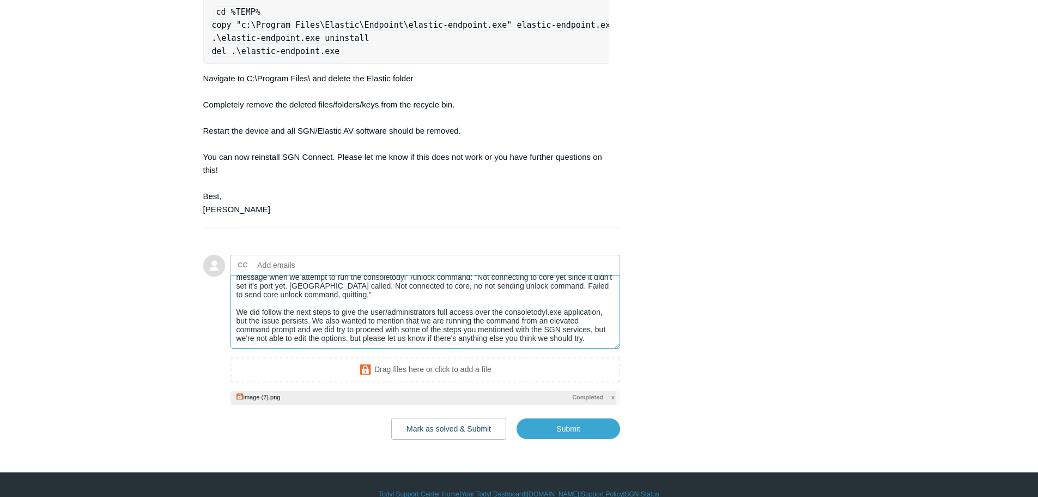
drag, startPoint x: 368, startPoint y: 338, endPoint x: 352, endPoint y: 342, distance: 16.9
click at [351, 342] on textarea "Hi Michael, Thanks for your response. We went ahead and tried the steps you men…" at bounding box center [426, 312] width 390 height 74
click at [359, 341] on textarea "Hi Michael, Thanks for your response. We went ahead and tried the steps you men…" at bounding box center [426, 312] width 390 height 74
drag, startPoint x: 367, startPoint y: 339, endPoint x: 349, endPoint y: 337, distance: 17.5
click at [349, 337] on textarea "Hi Michael, Thanks for your response. We went ahead and tried the steps you men…" at bounding box center [426, 312] width 390 height 74
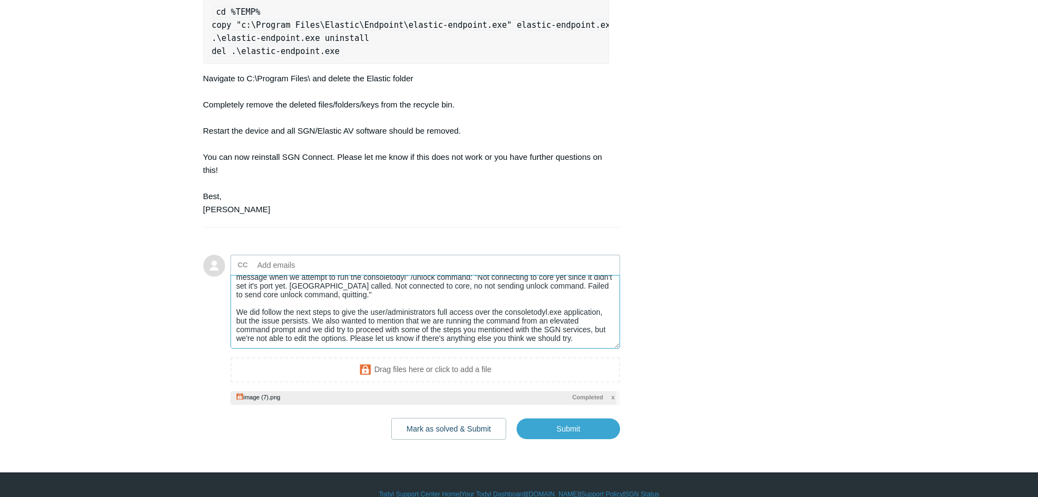
drag, startPoint x: 573, startPoint y: 334, endPoint x: 587, endPoint y: 335, distance: 13.7
click at [576, 335] on textarea "Hi Michael, Thanks for your response. We went ahead and tried the steps you men…" at bounding box center [426, 312] width 390 height 74
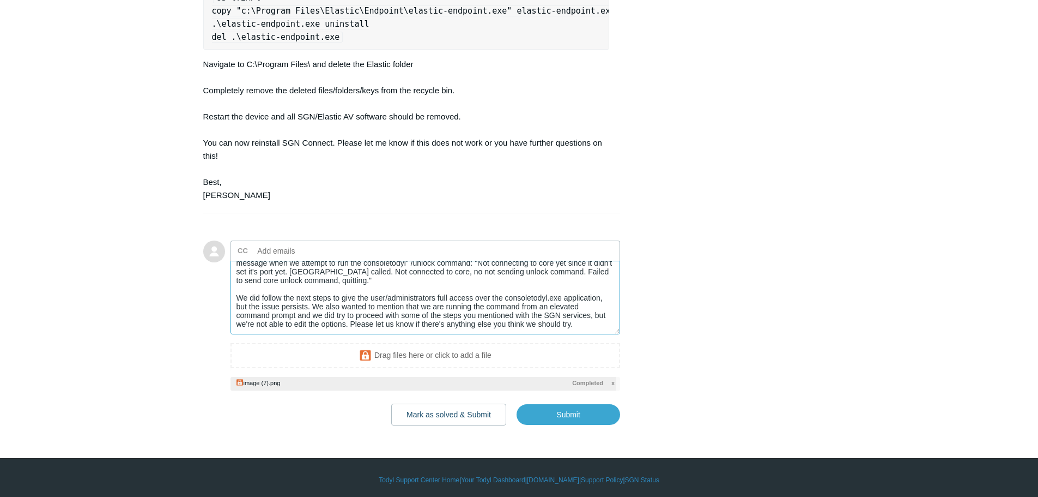
scroll to position [1135, 0]
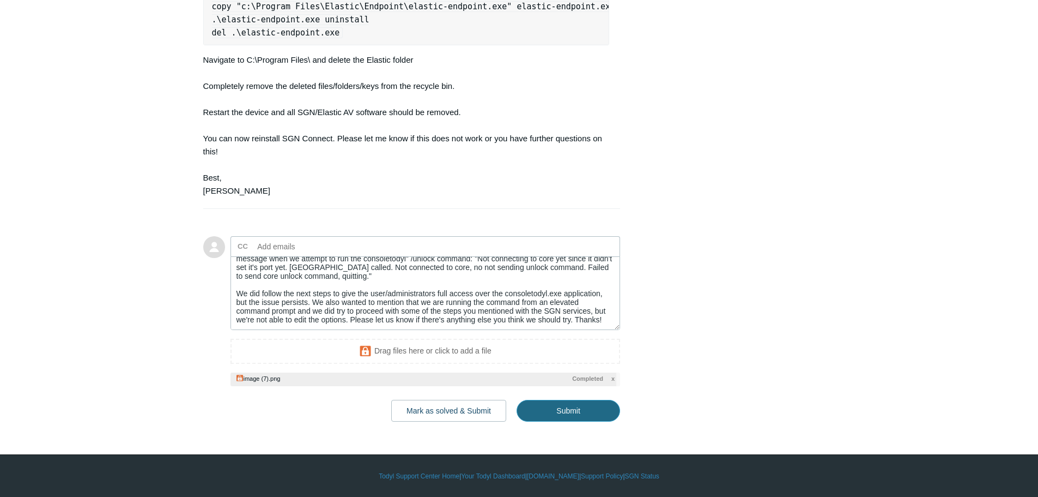
click at [574, 411] on input "Submit" at bounding box center [569, 411] width 104 height 22
type textarea "Hi Michael, Thanks for your response. We went ahead and tried the steps you men…"
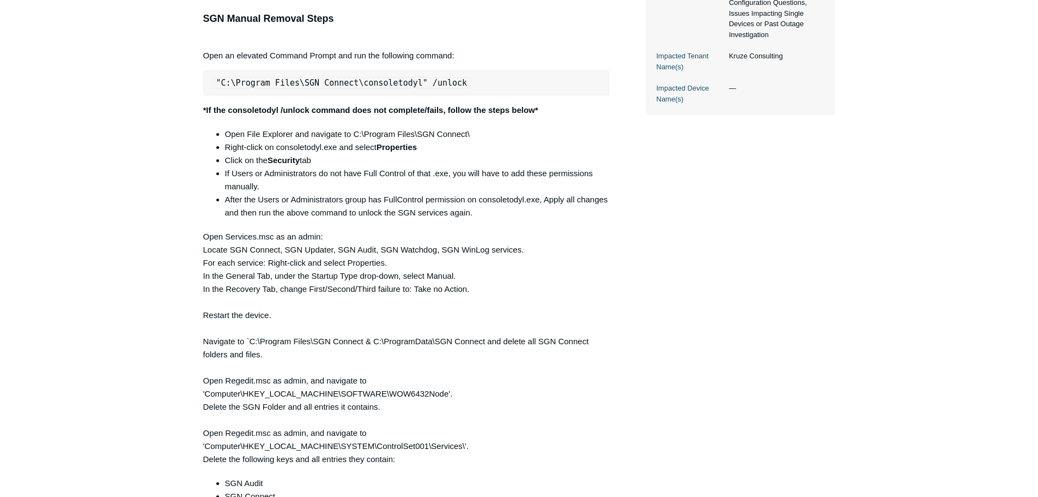
scroll to position [339, 0]
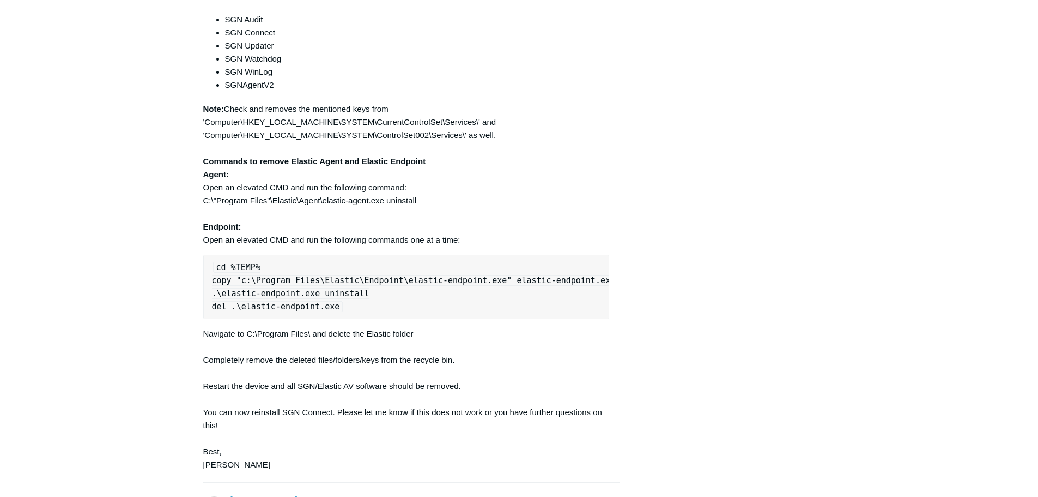
scroll to position [448, 0]
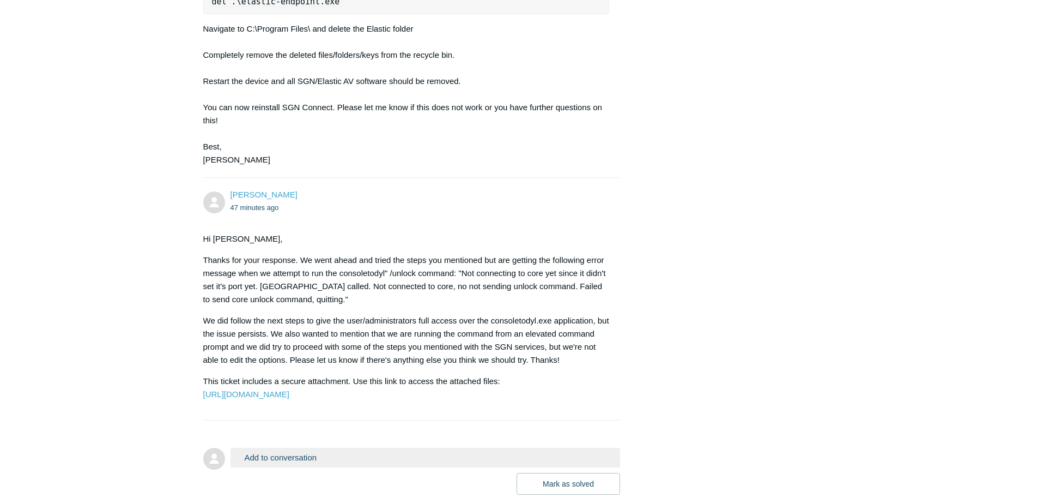
scroll to position [1157, 0]
